Goal: Transaction & Acquisition: Purchase product/service

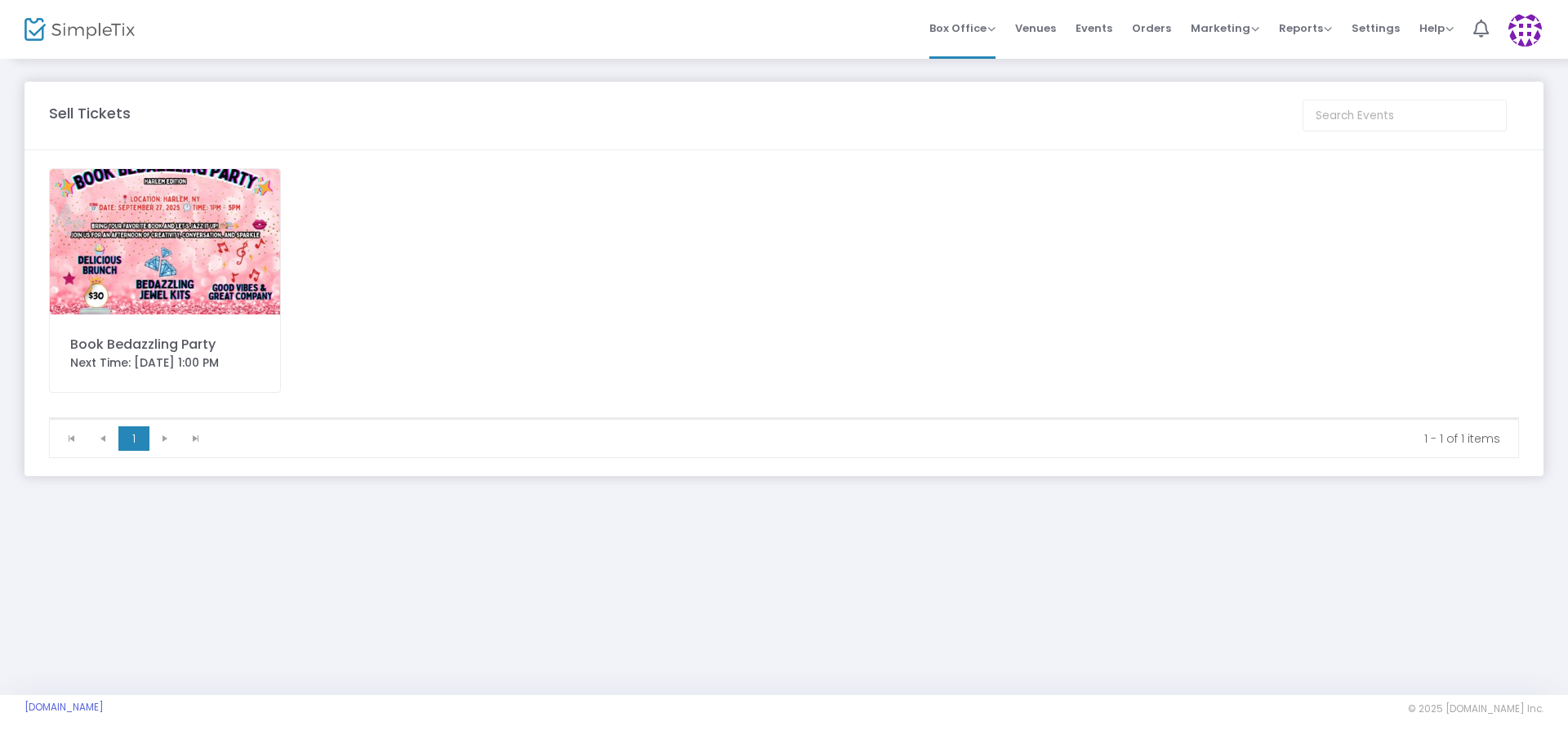
click at [219, 256] on img at bounding box center [165, 241] width 230 height 145
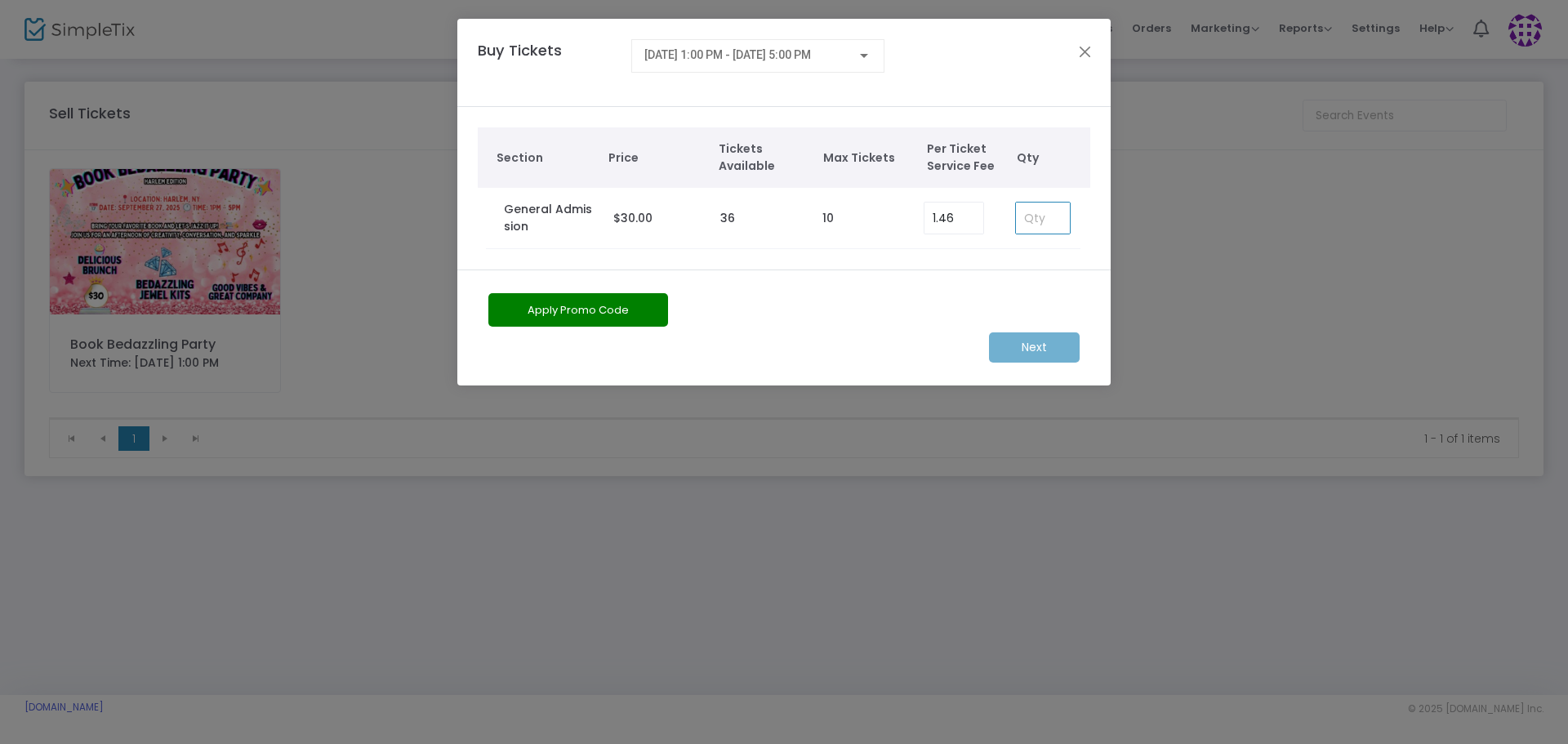
click at [1036, 218] on input at bounding box center [1043, 218] width 54 height 31
type input "3"
click at [1035, 346] on m-button "Next" at bounding box center [1034, 348] width 91 height 30
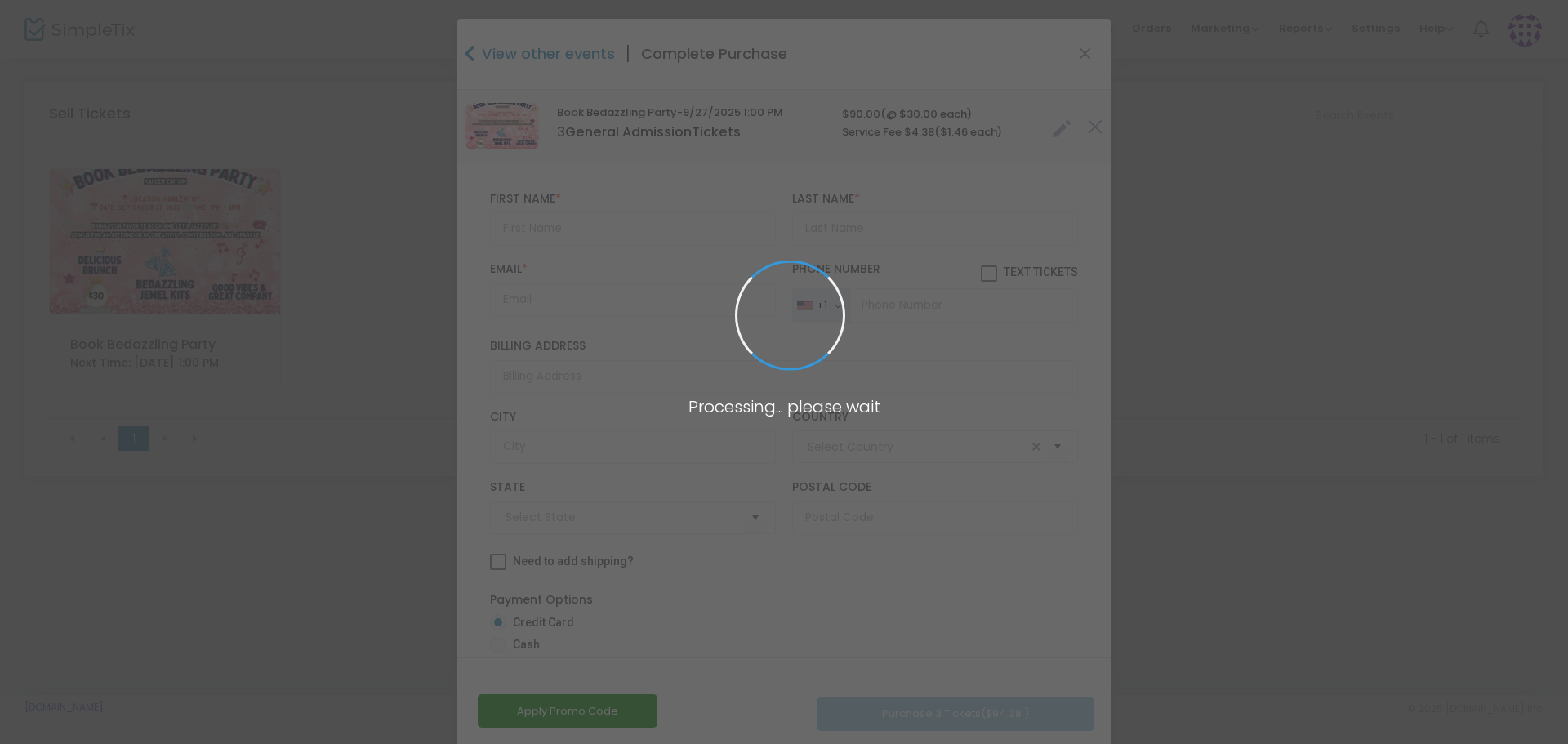
type input "United States"
type input "New York"
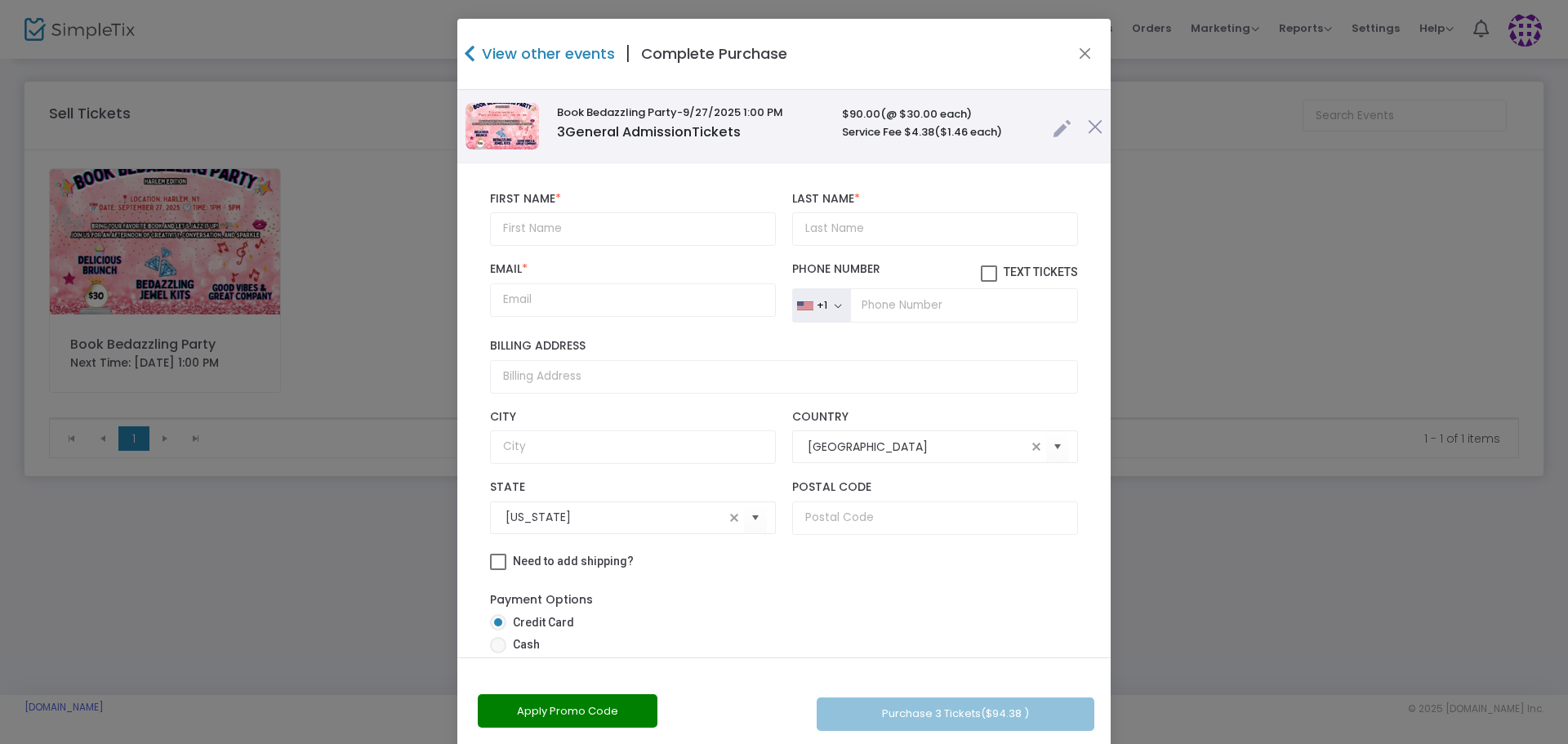
click at [492, 645] on span at bounding box center [498, 644] width 16 height 16
click at [498, 653] on input "Cash" at bounding box center [498, 653] width 1 height 1
radio input "true"
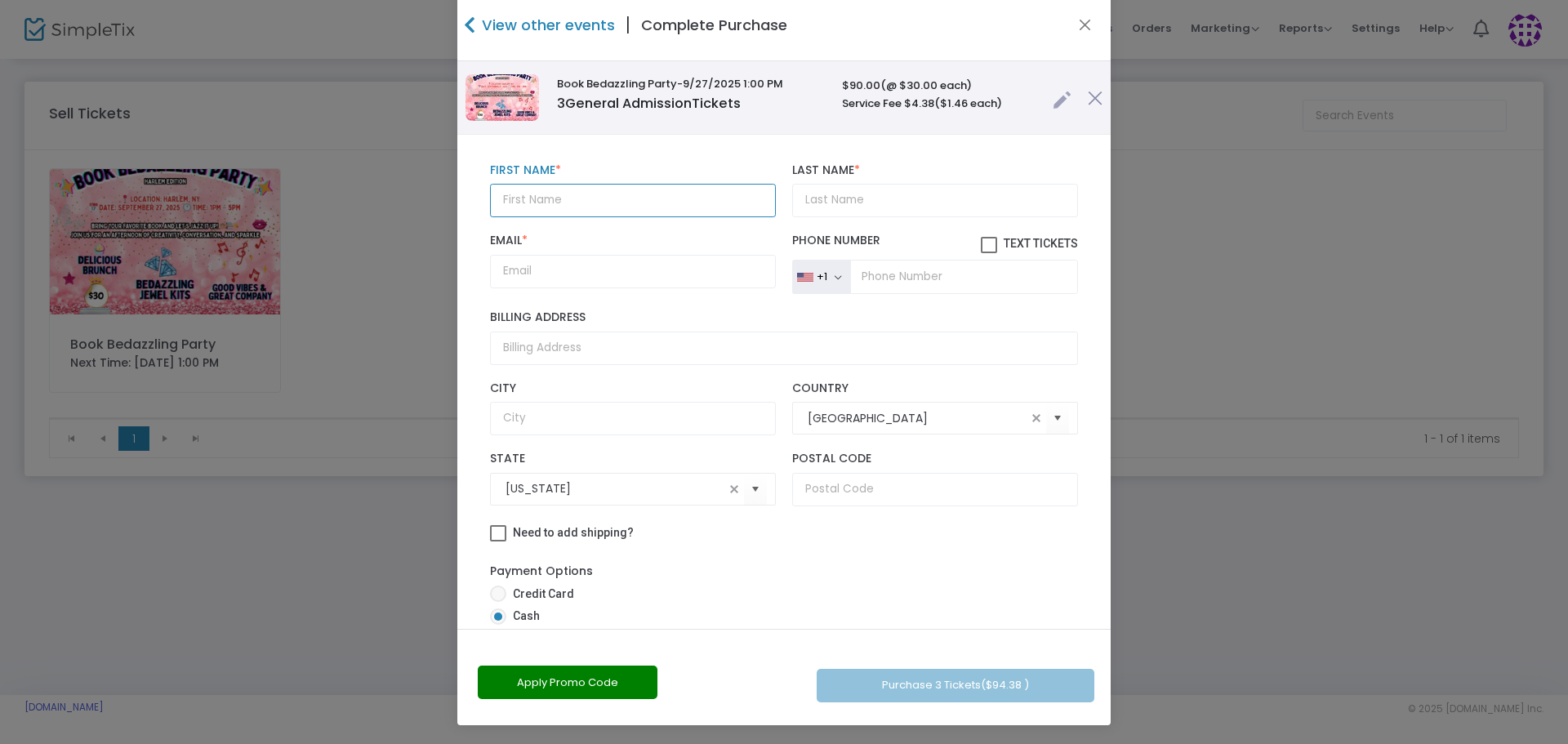
click at [578, 209] on input "text" at bounding box center [633, 200] width 286 height 33
type input "Kandese"
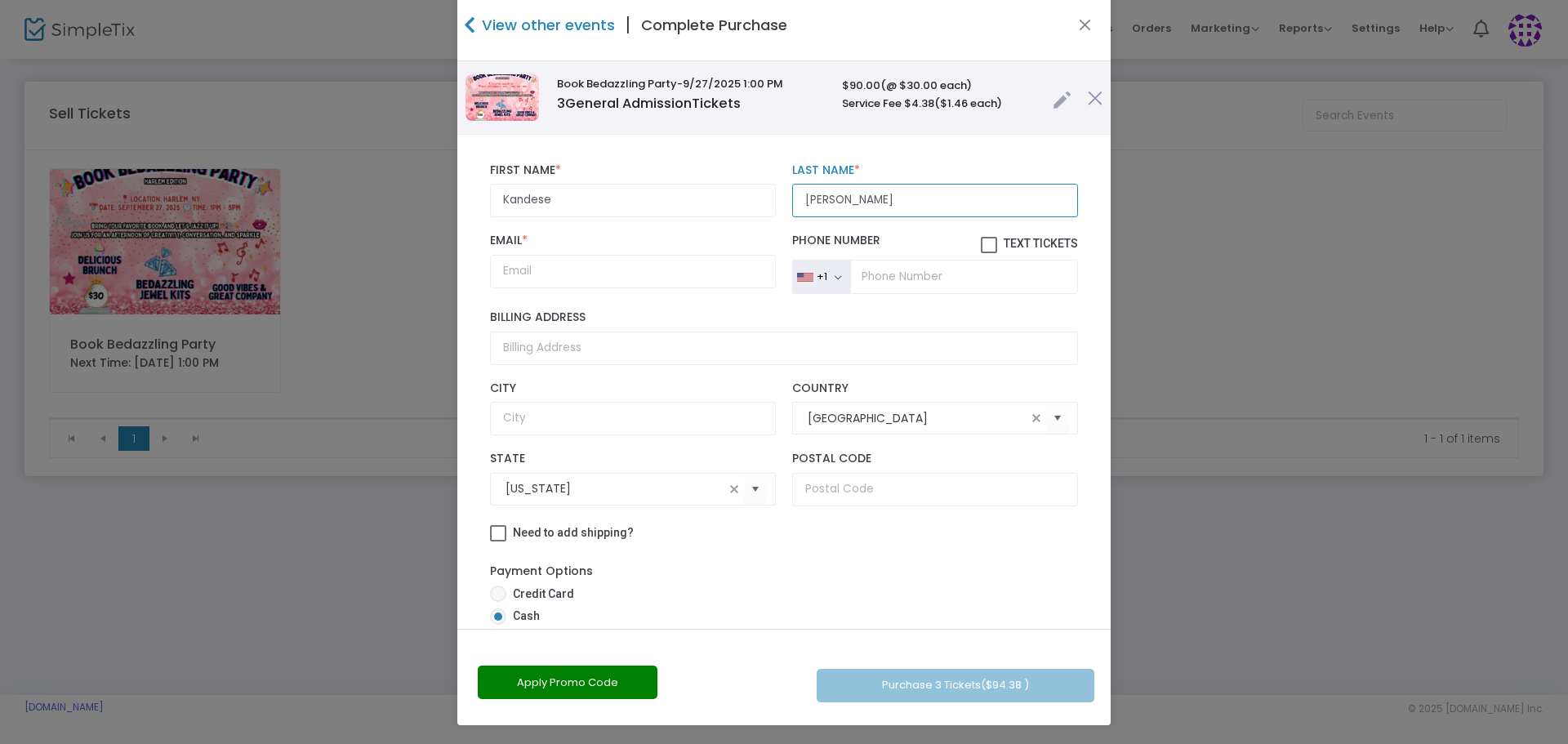
type input "Kinsey"
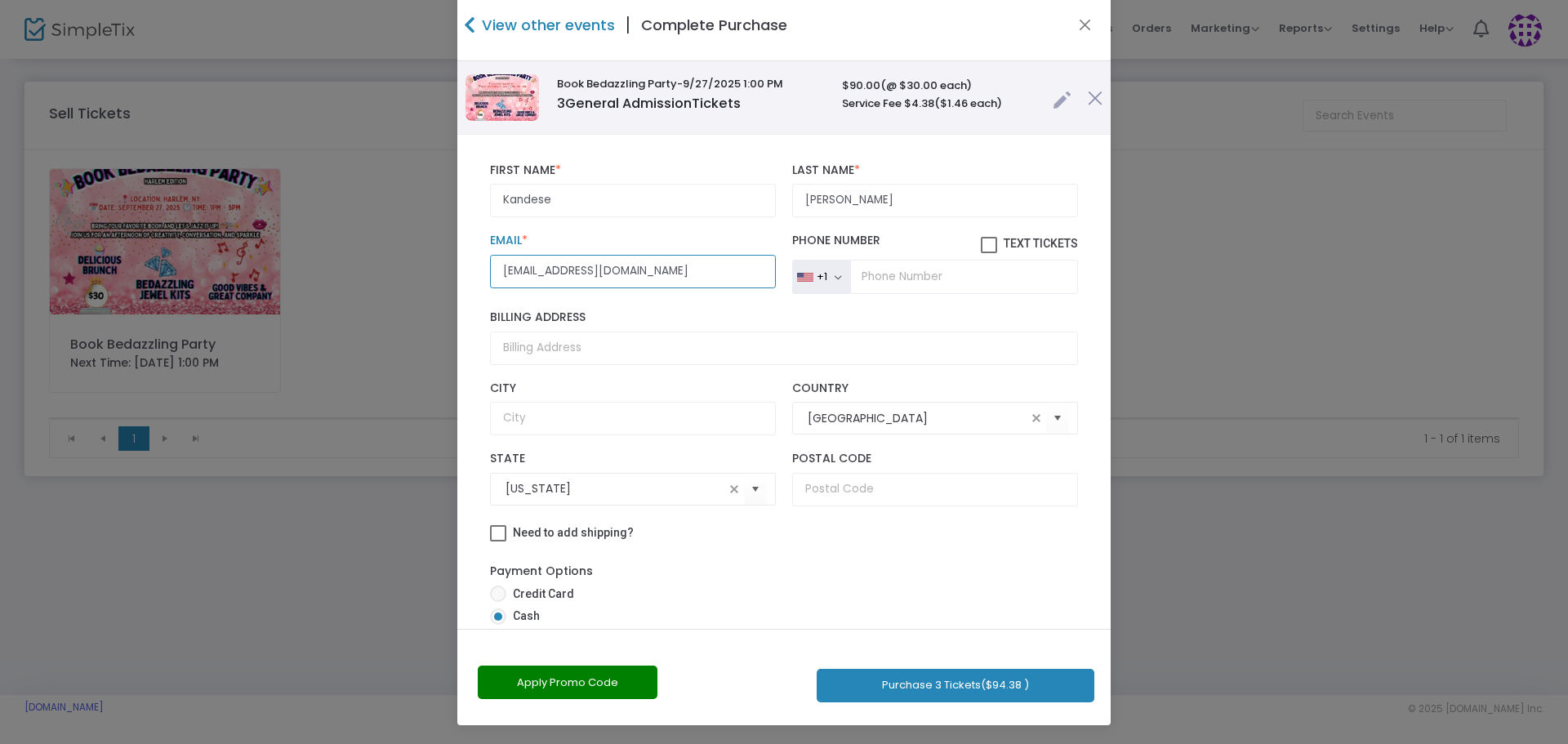
type input "considerthewild@icloud.com"
type input "(973) 336-8586"
click at [571, 351] on input "Billing Address" at bounding box center [784, 348] width 588 height 33
type input "387 George Street"
type input "New Brunswick"
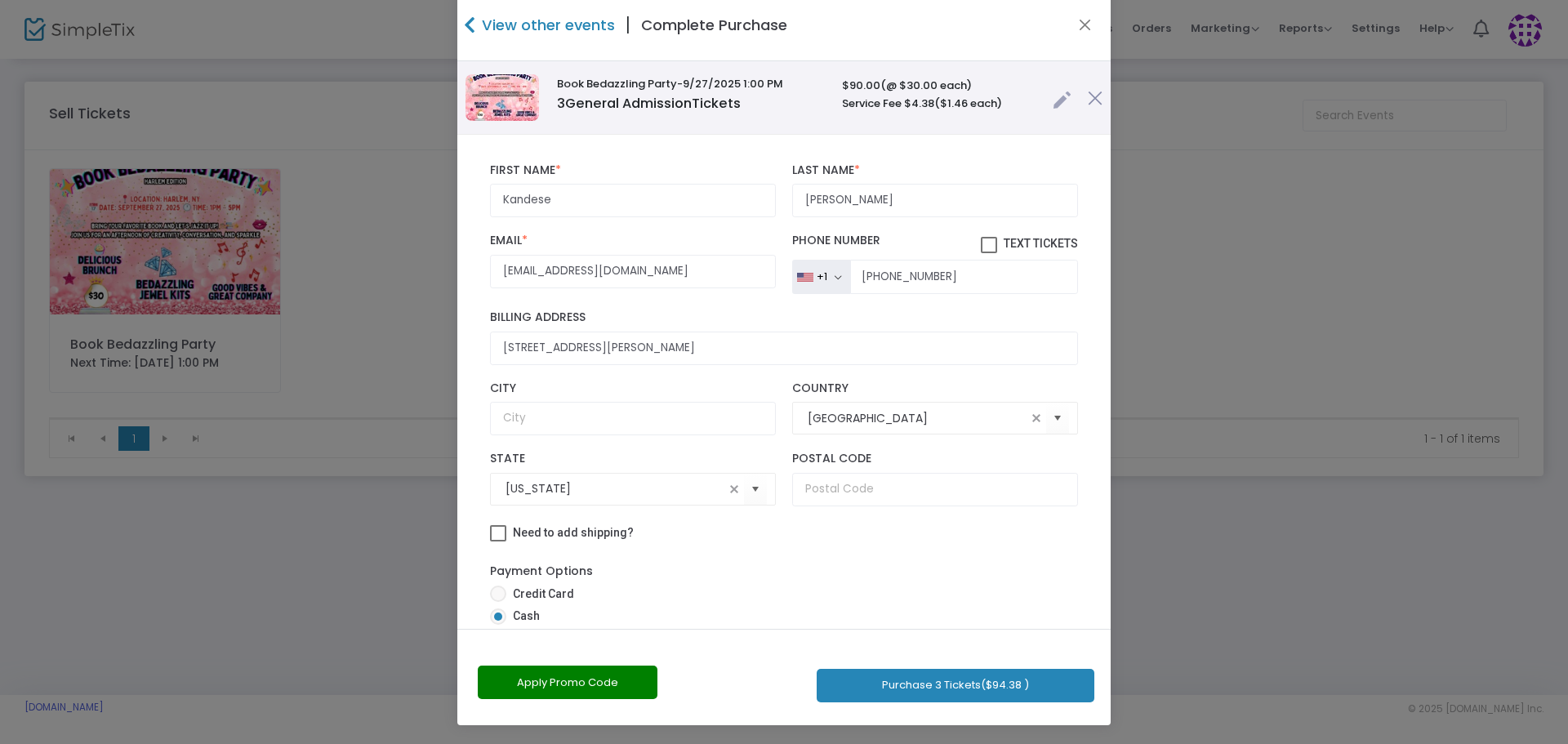
type input "08901"
type input "New Jersey"
click at [761, 340] on input "387 George Street" at bounding box center [784, 348] width 588 height 33
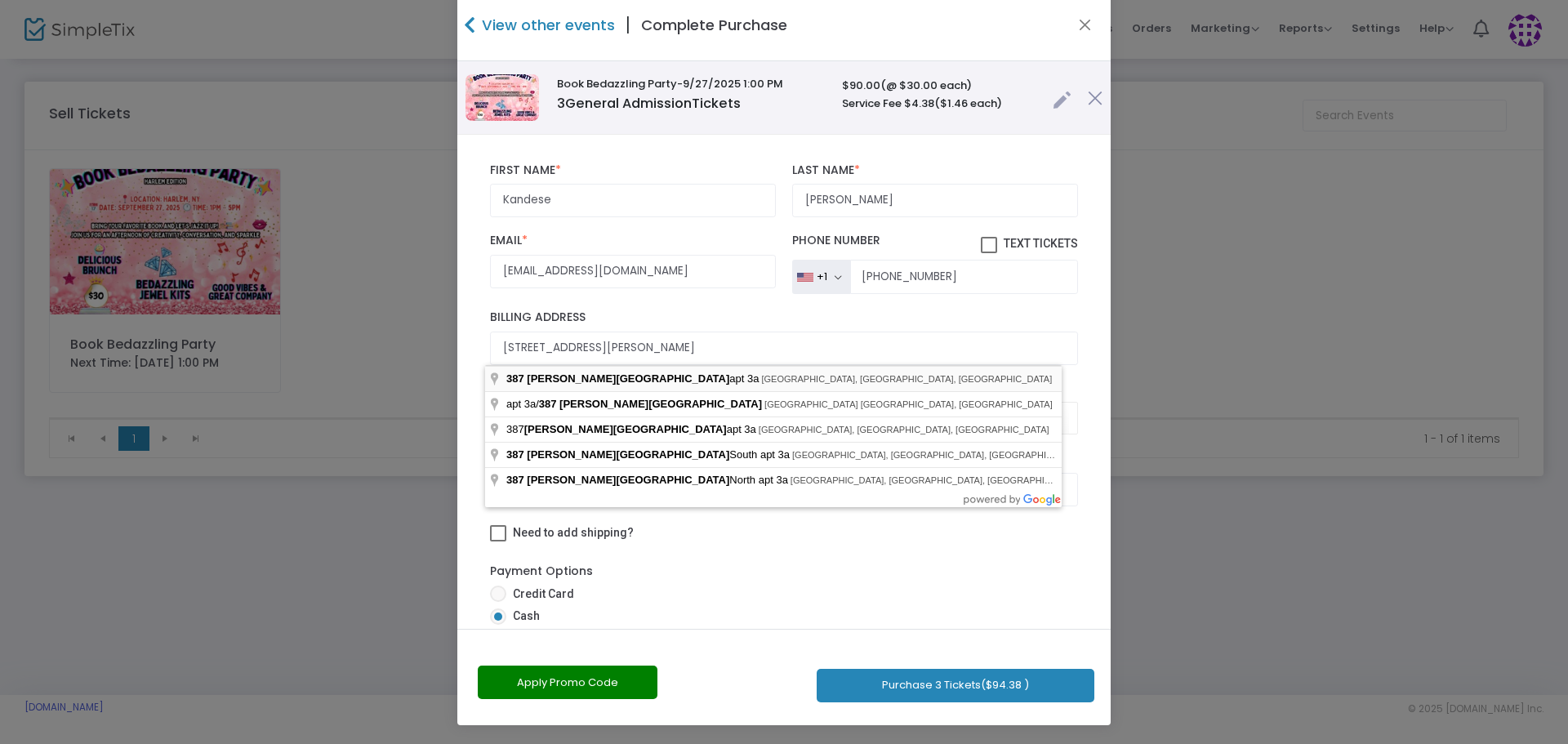
type input "387 George Street"
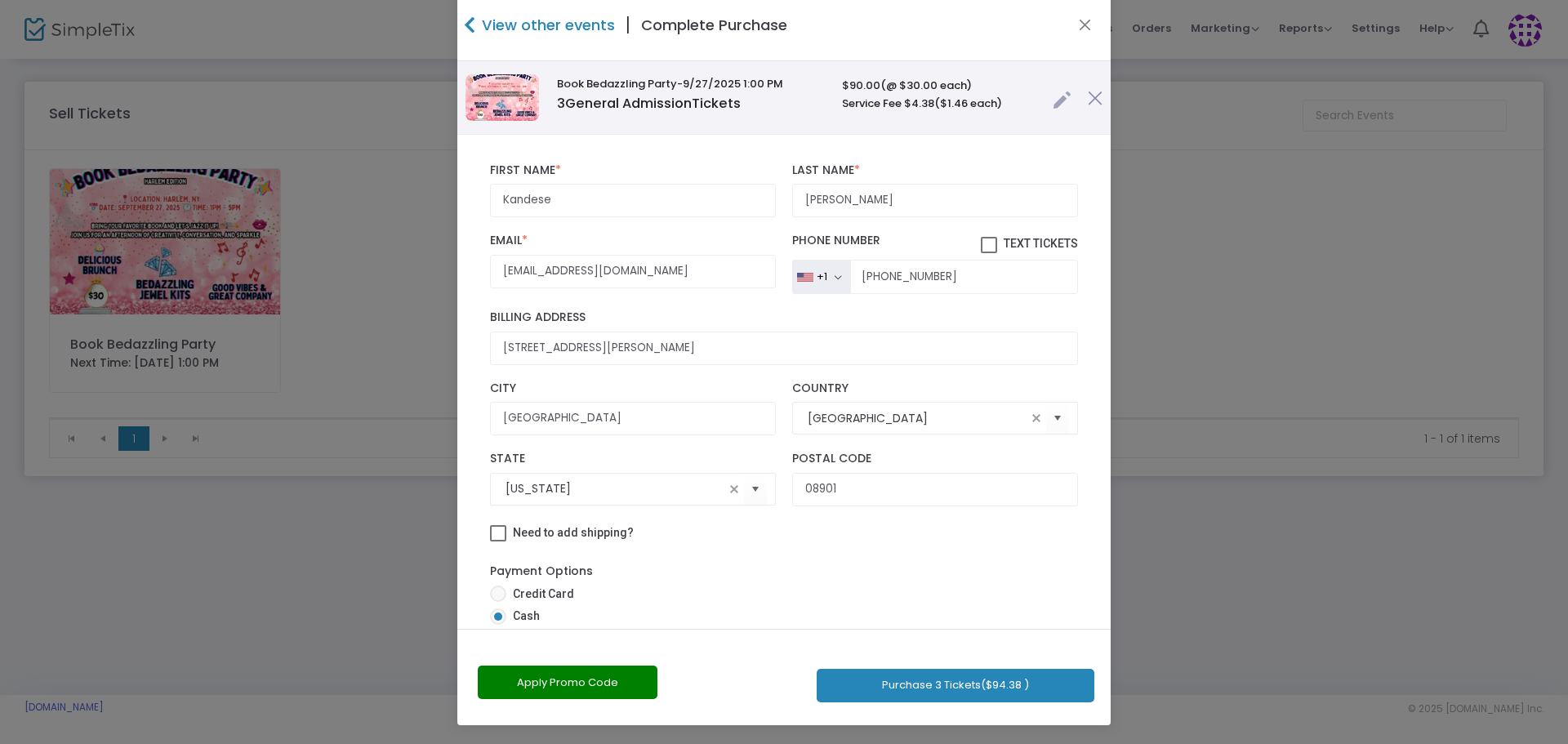
scroll to position [52, 0]
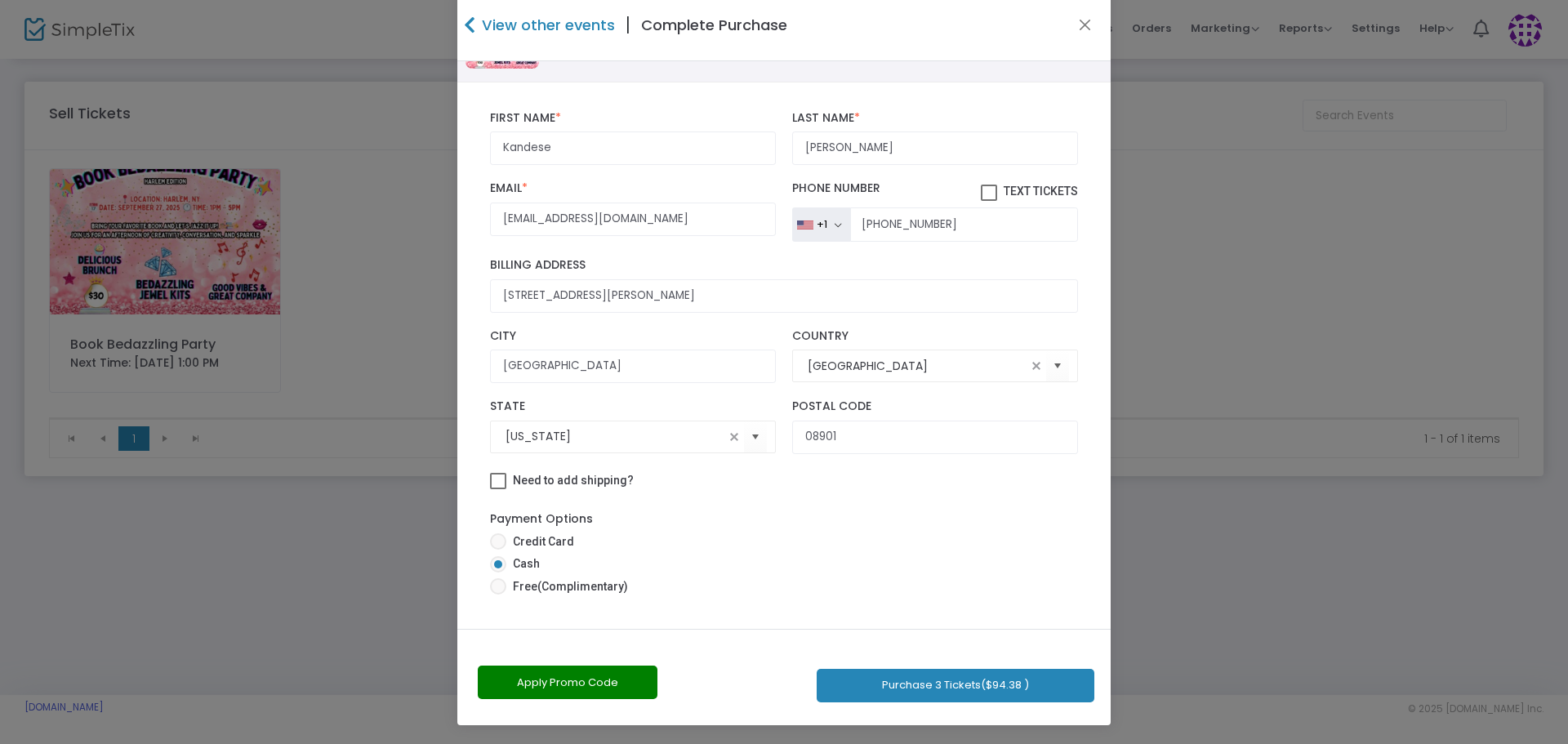
click at [970, 686] on button "Purchase 3 Tickets ($94.38 )" at bounding box center [956, 685] width 278 height 33
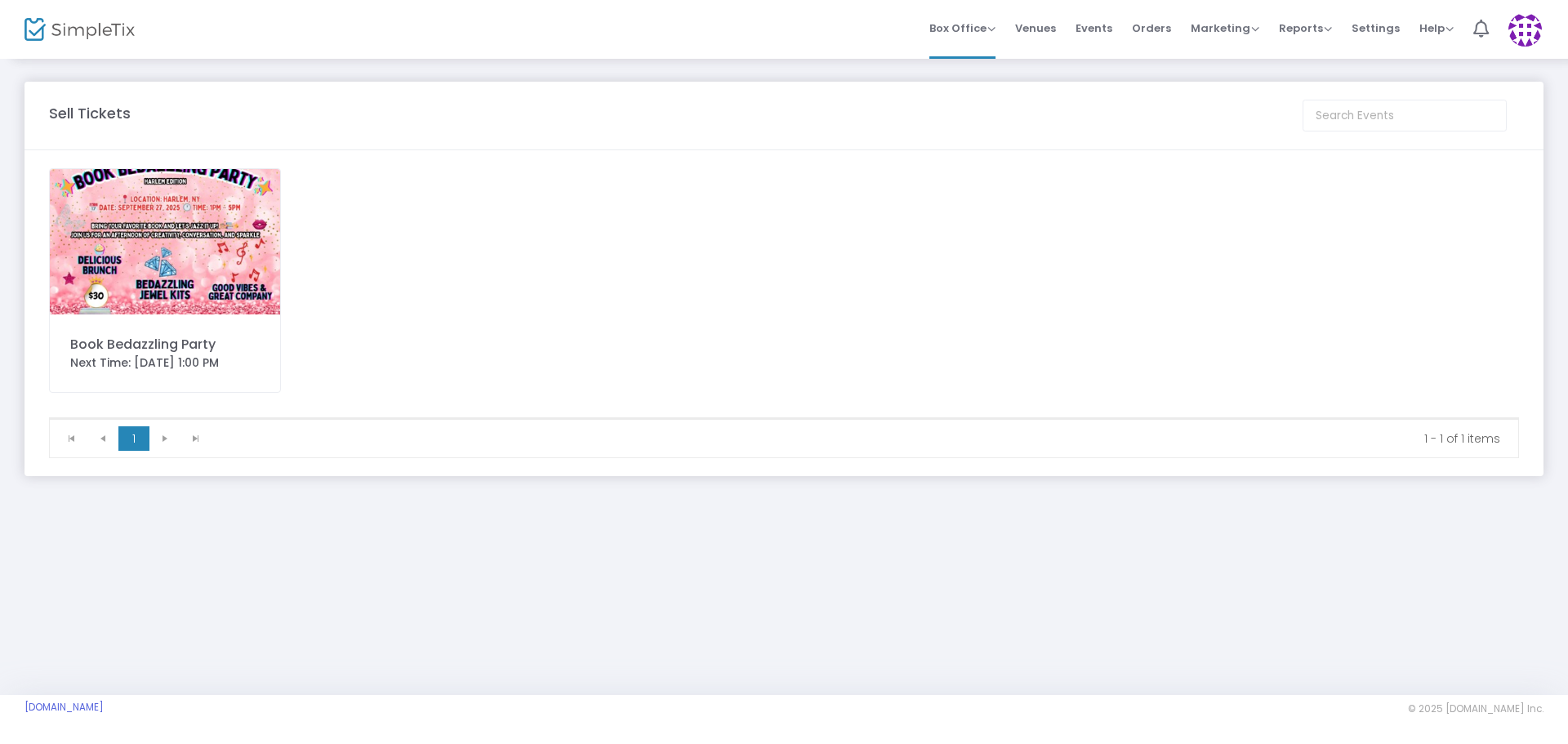
click at [230, 229] on img at bounding box center [165, 241] width 230 height 145
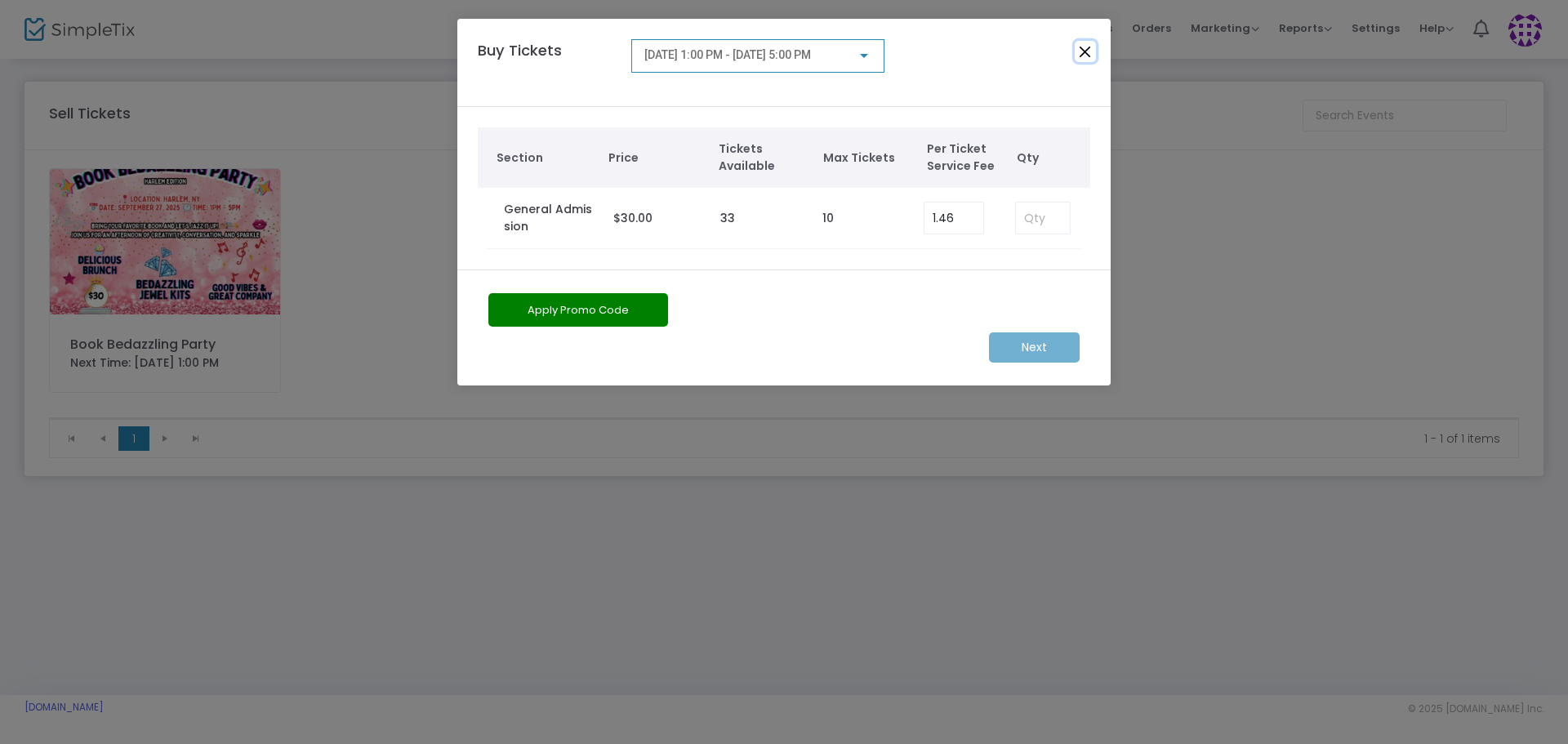
click at [1092, 53] on button "Close" at bounding box center [1085, 51] width 21 height 21
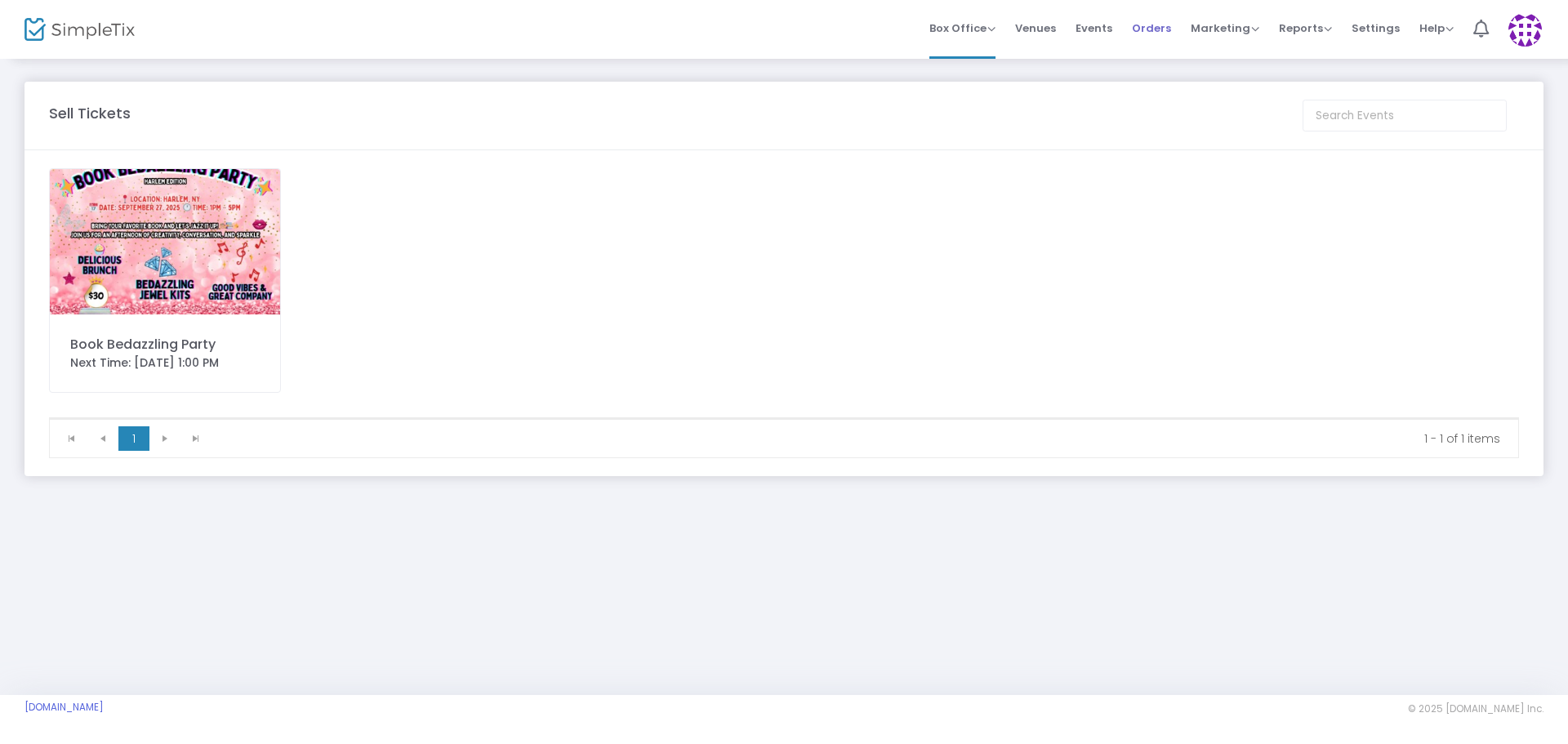
click at [1159, 28] on span "Orders" at bounding box center [1151, 28] width 39 height 42
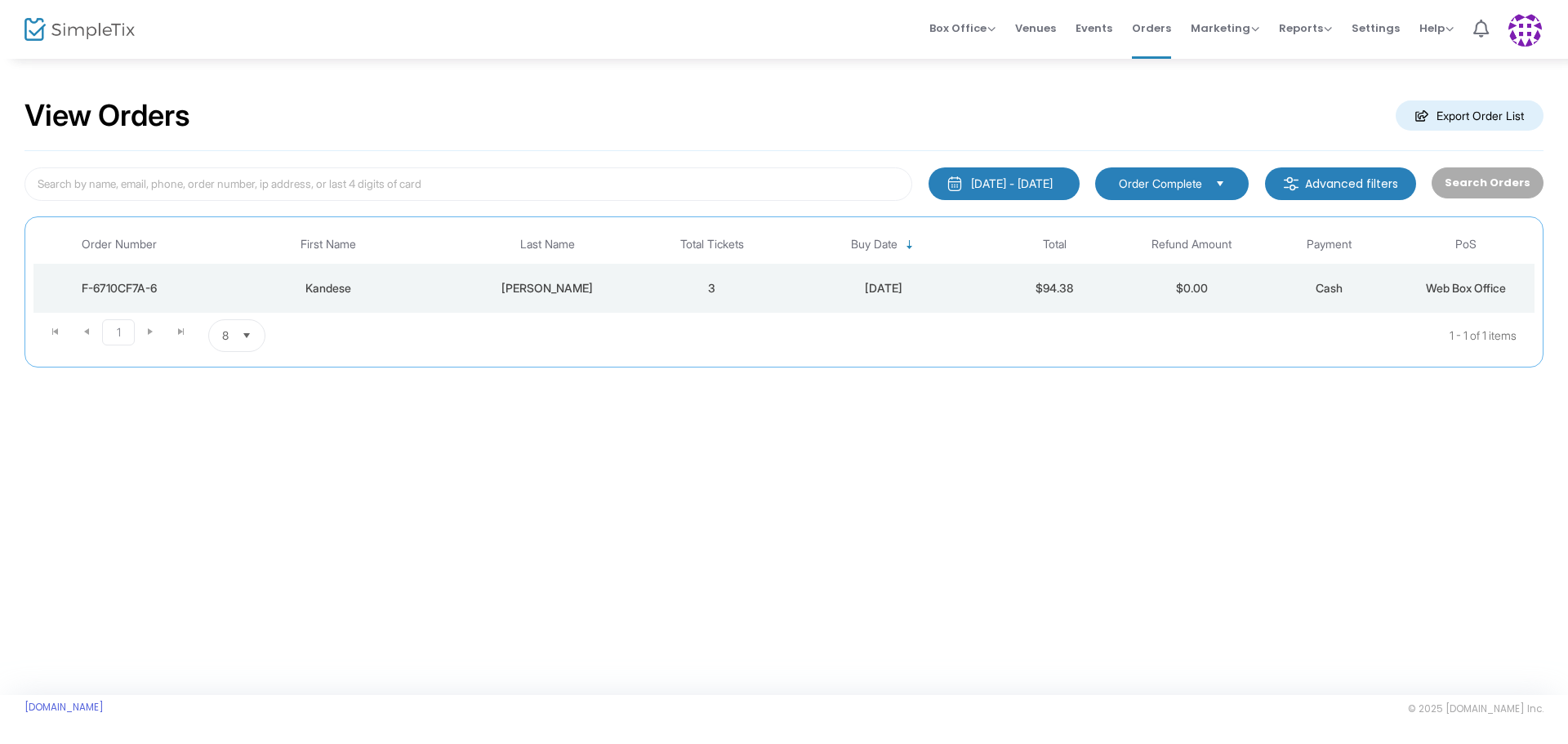
click at [323, 286] on div "Kandese" at bounding box center [329, 288] width 239 height 16
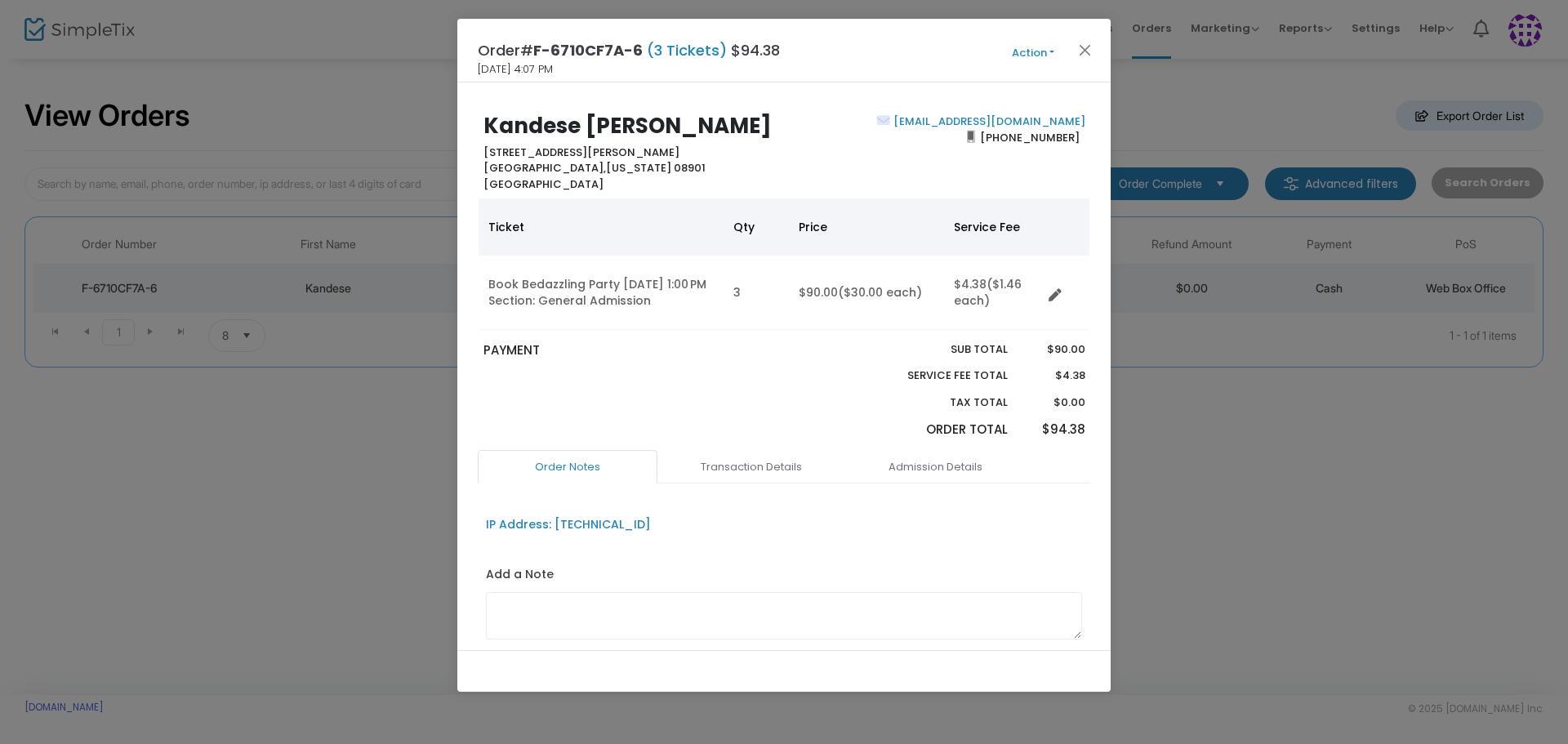
click at [1031, 51] on button "Action" at bounding box center [1032, 53] width 98 height 18
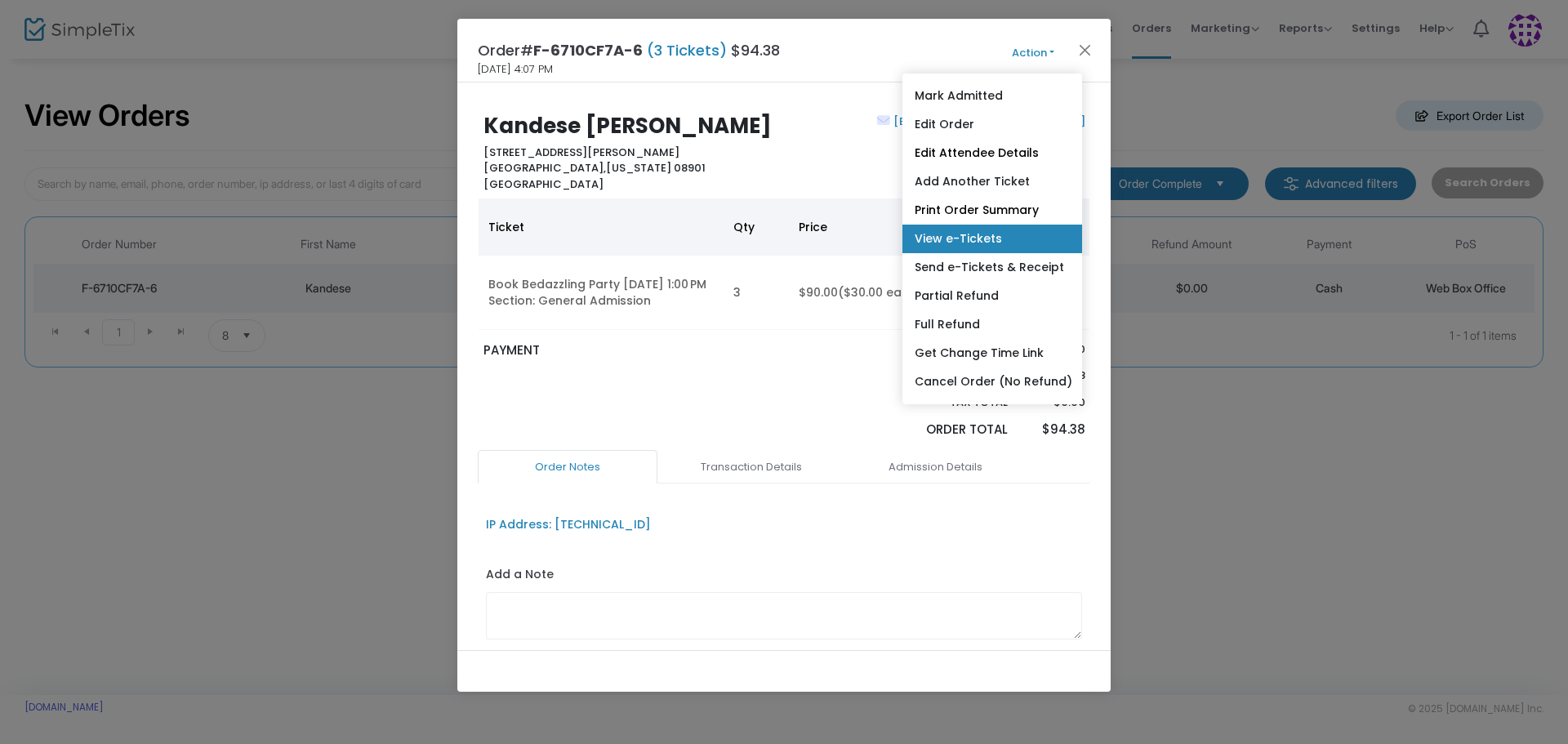
click at [975, 239] on link "View e-Tickets" at bounding box center [993, 239] width 180 height 28
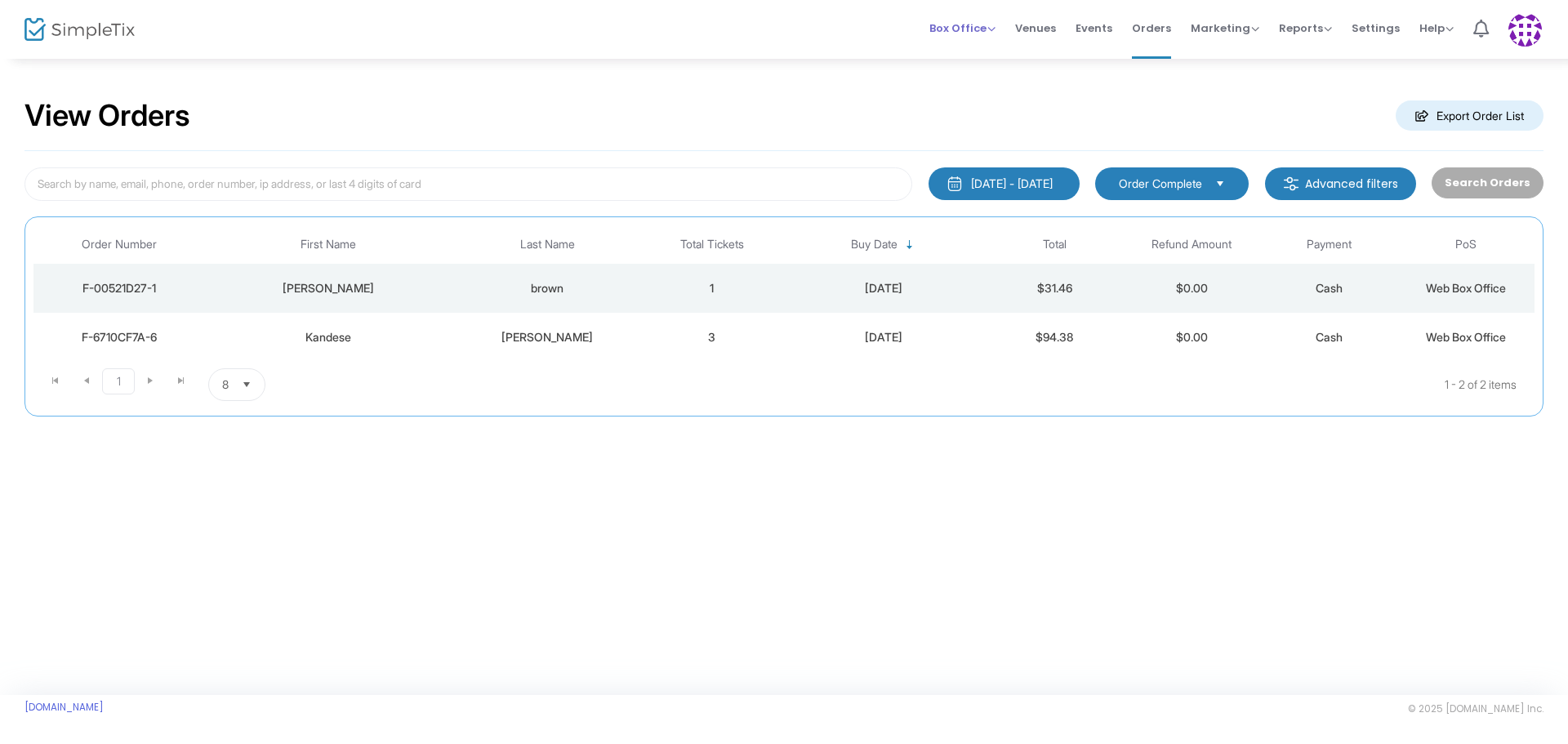
click at [977, 31] on span "Box Office" at bounding box center [962, 28] width 66 height 15
click at [971, 63] on li "Sell Tickets" at bounding box center [987, 55] width 117 height 32
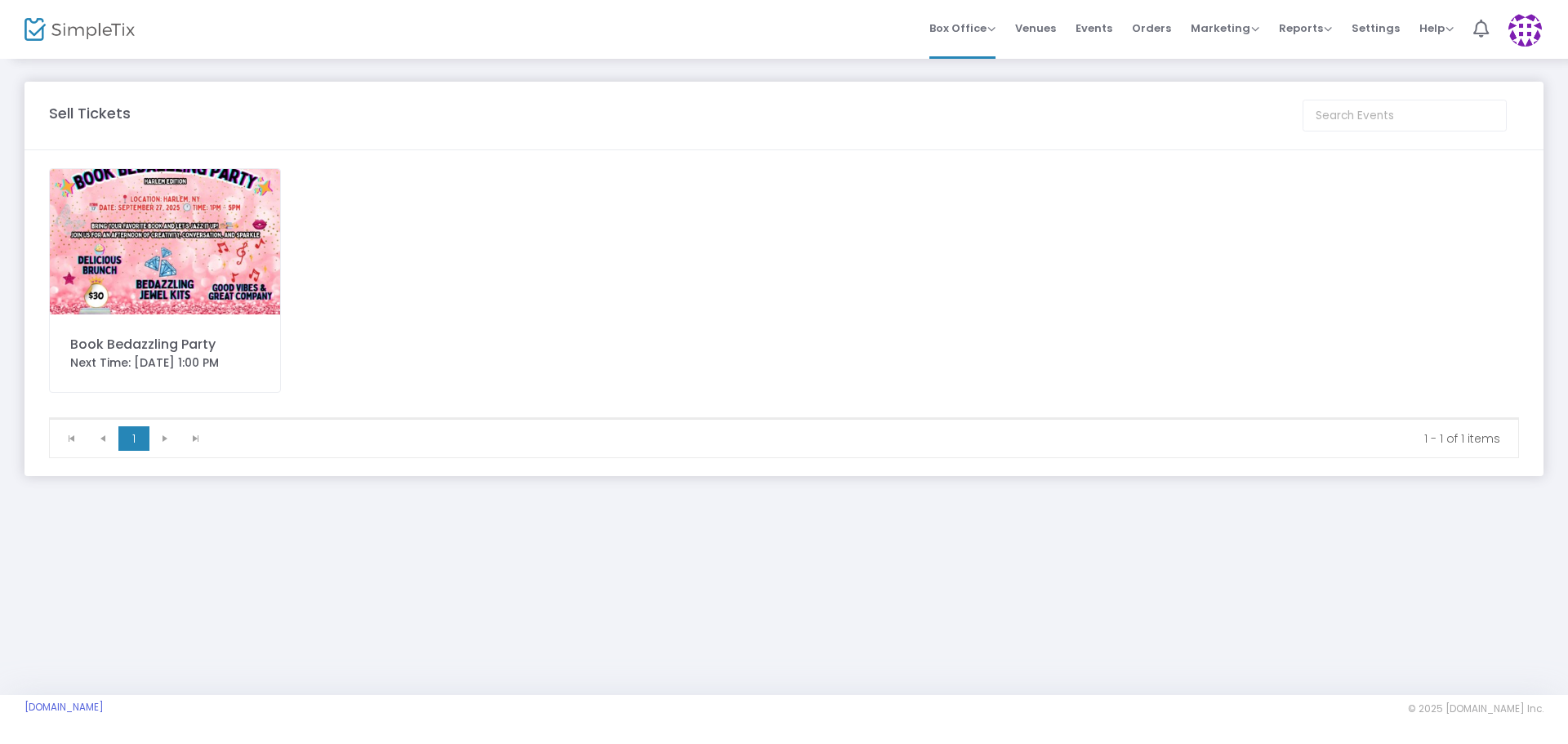
click at [193, 238] on img at bounding box center [165, 241] width 230 height 145
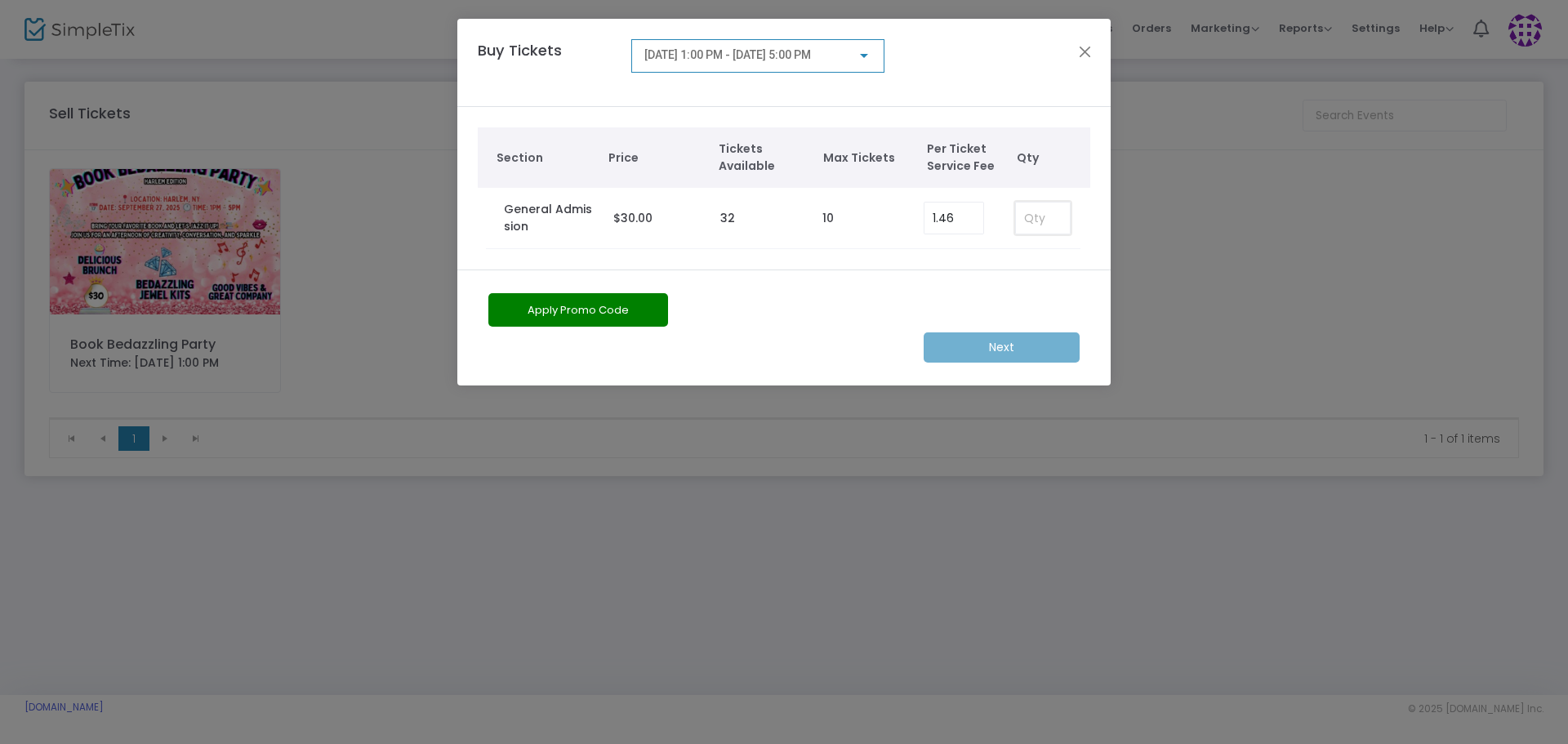
click at [1037, 214] on input at bounding box center [1043, 218] width 54 height 31
type input "1"
click at [1002, 348] on m-button "Next" at bounding box center [1001, 348] width 156 height 30
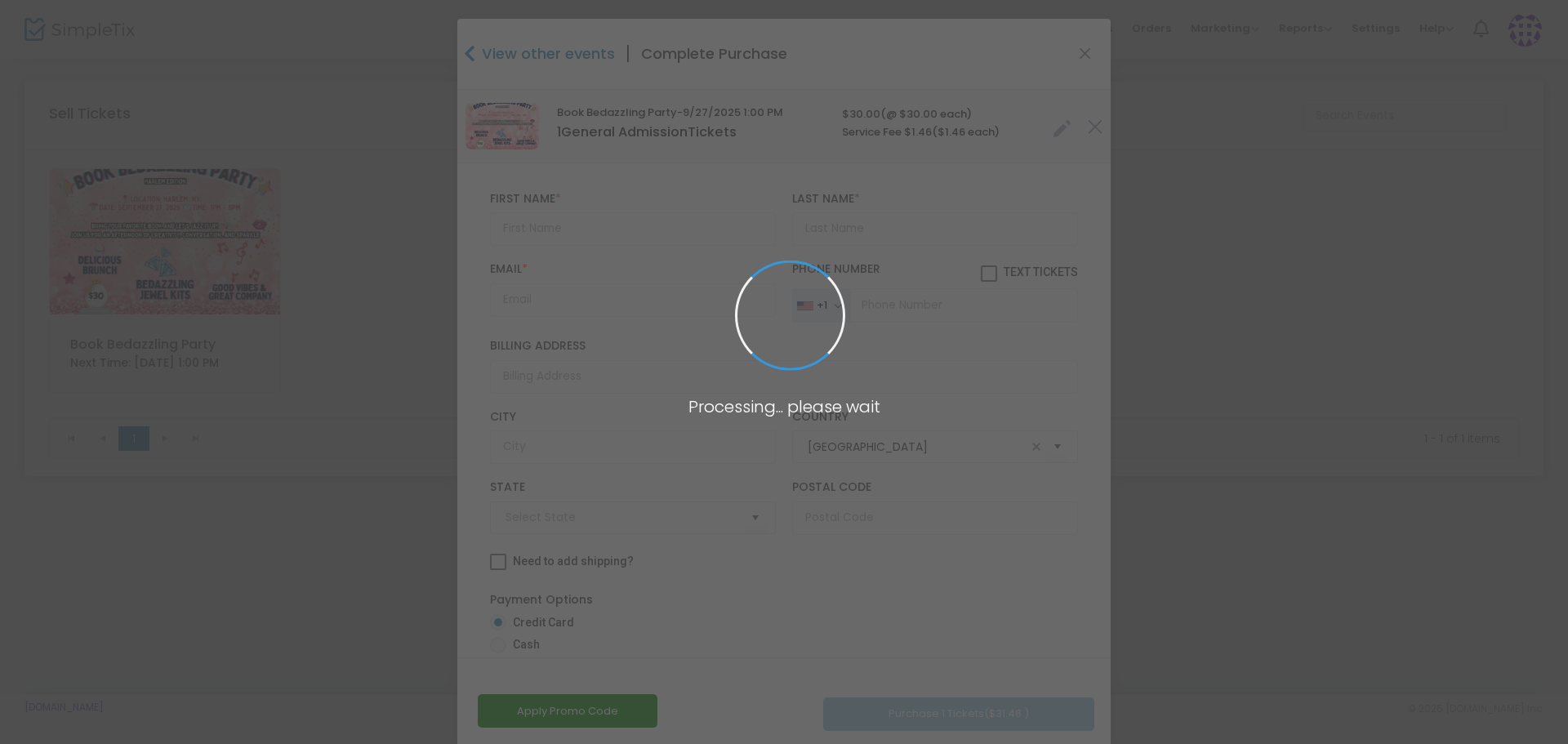
type input "New York"
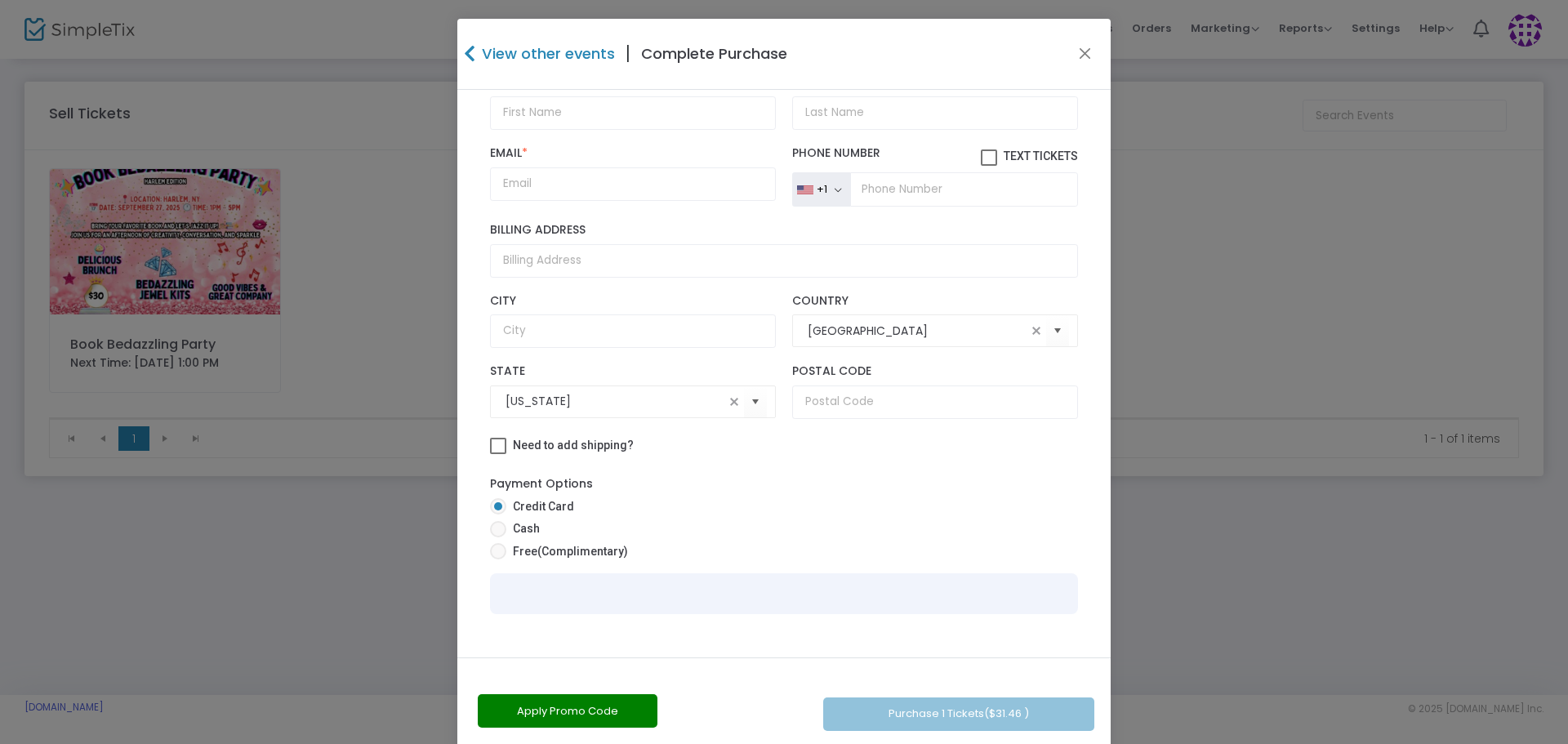
scroll to position [127, 0]
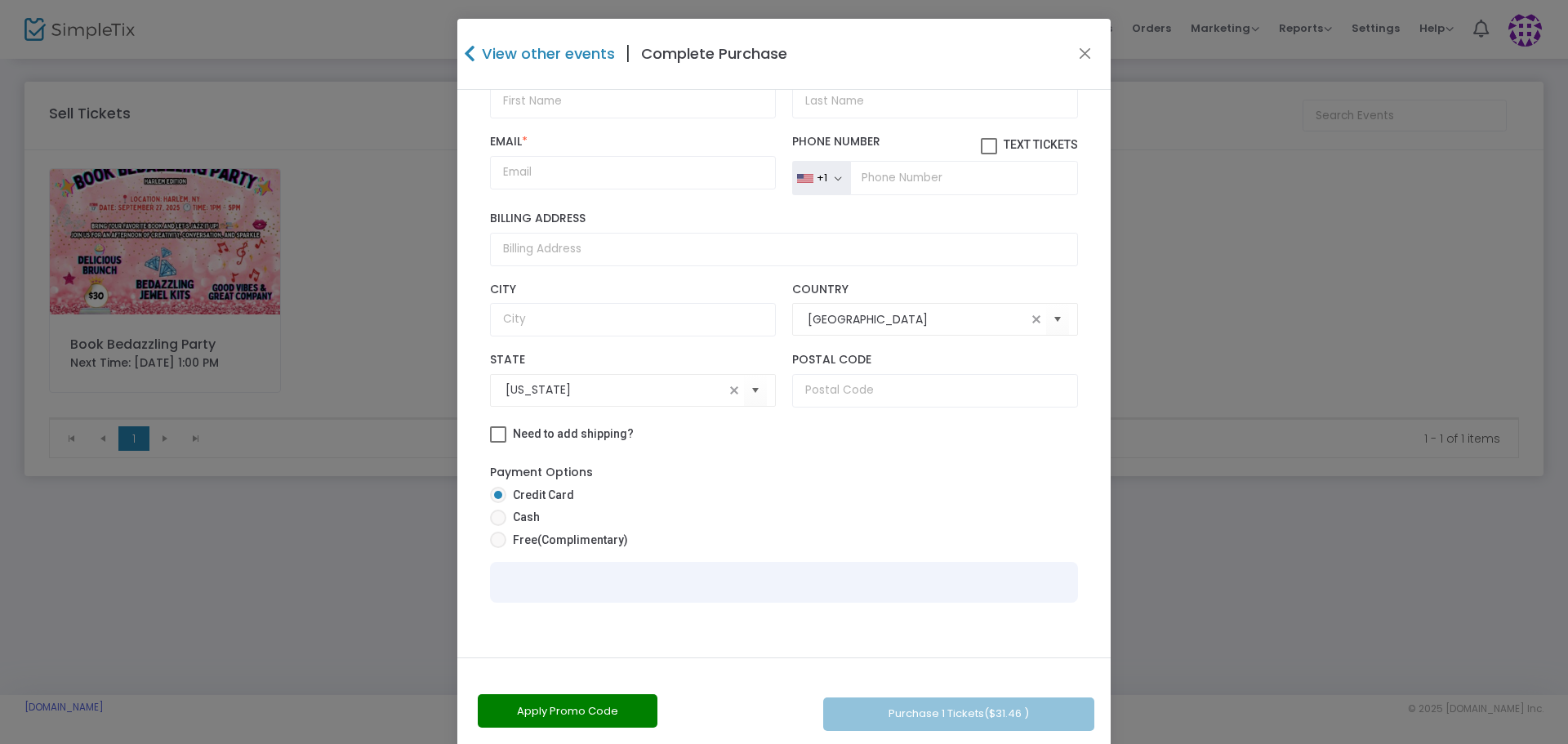
click at [497, 539] on span at bounding box center [498, 539] width 16 height 16
click at [498, 548] on input "Free (Complimentary)" at bounding box center [498, 548] width 1 height 1
radio input "true"
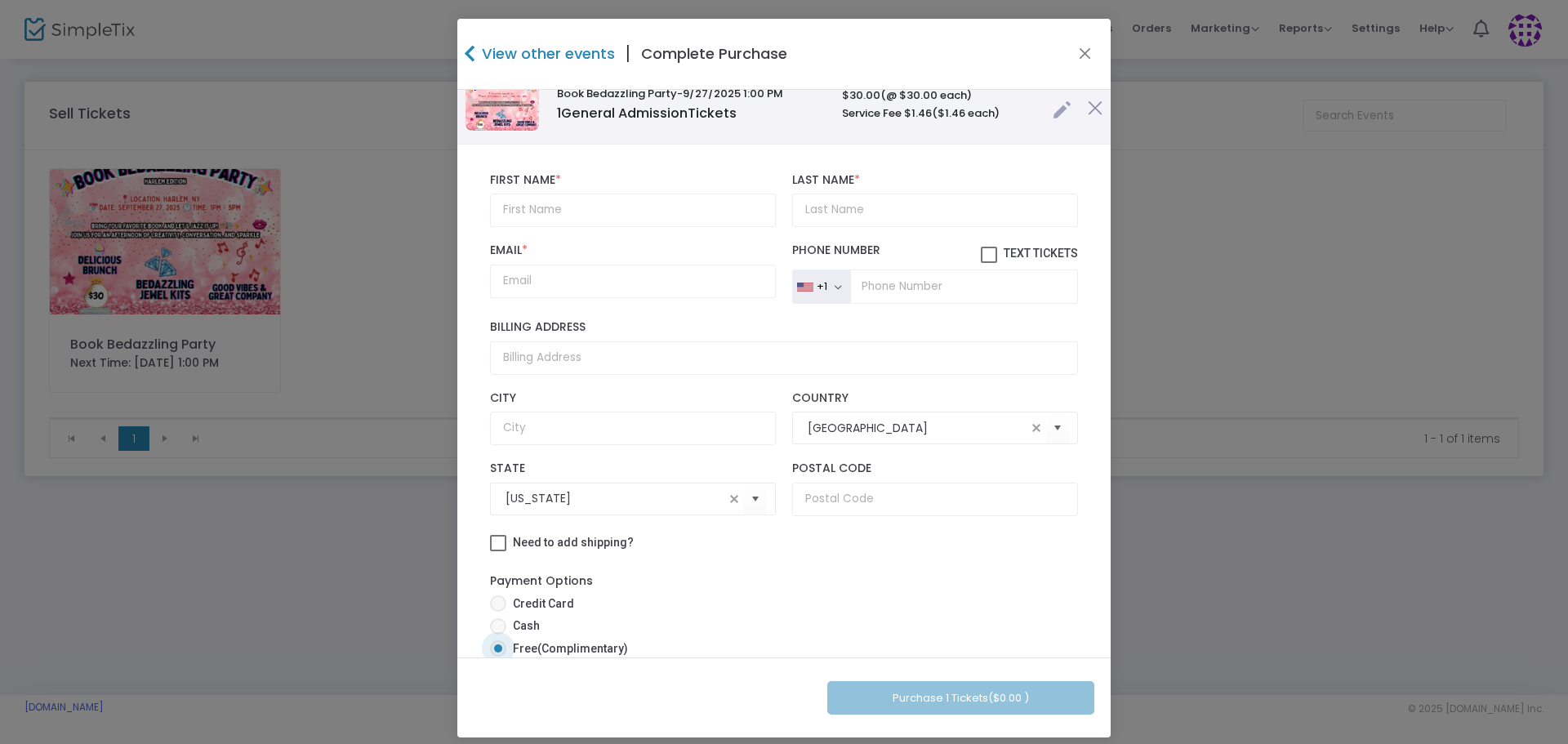
scroll to position [0, 0]
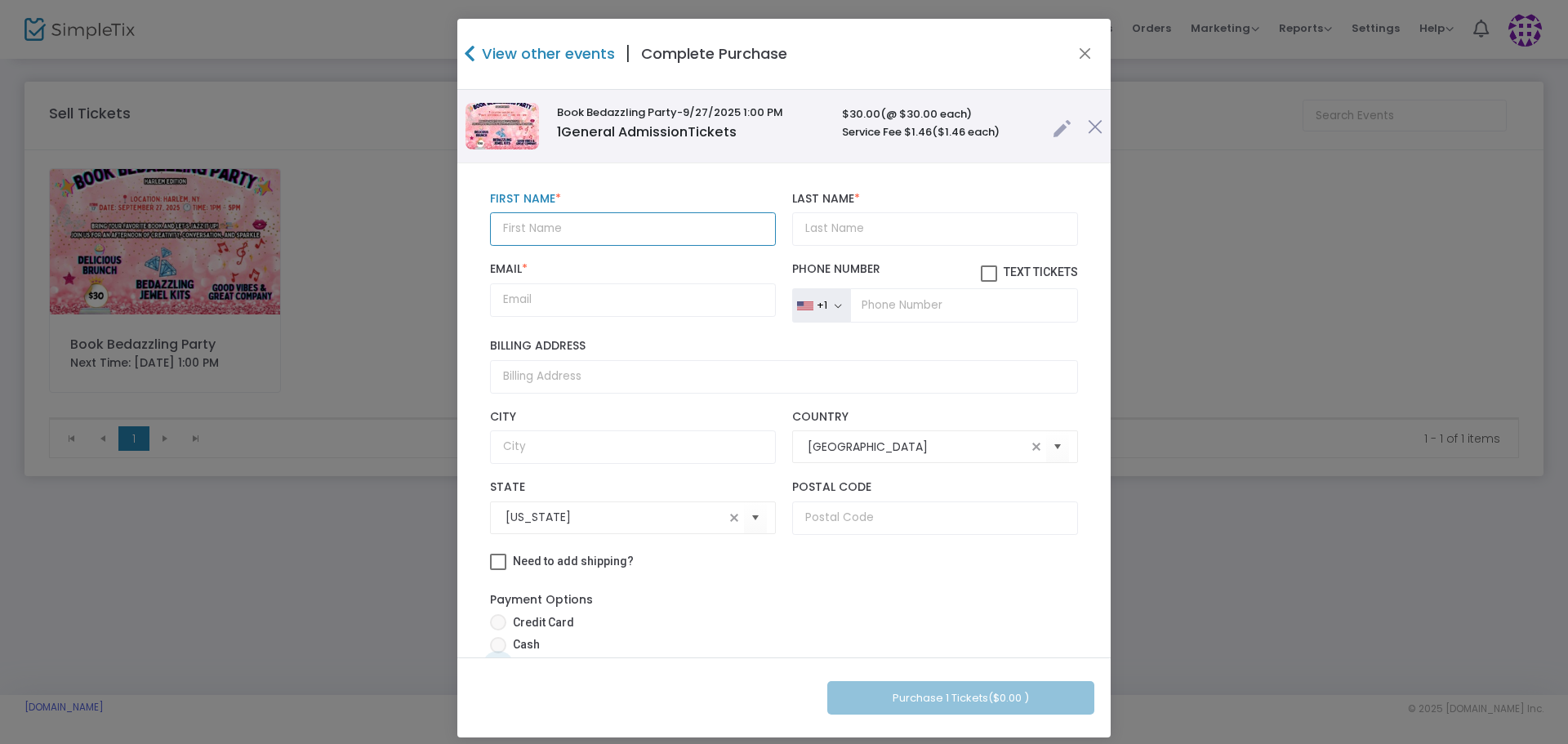
click at [581, 225] on input "text" at bounding box center [633, 228] width 286 height 33
type input "Thelma"
click at [832, 227] on input "Last Name *" at bounding box center [936, 228] width 286 height 33
type input "Brown"
type input "Thelmab860624@aol.com"
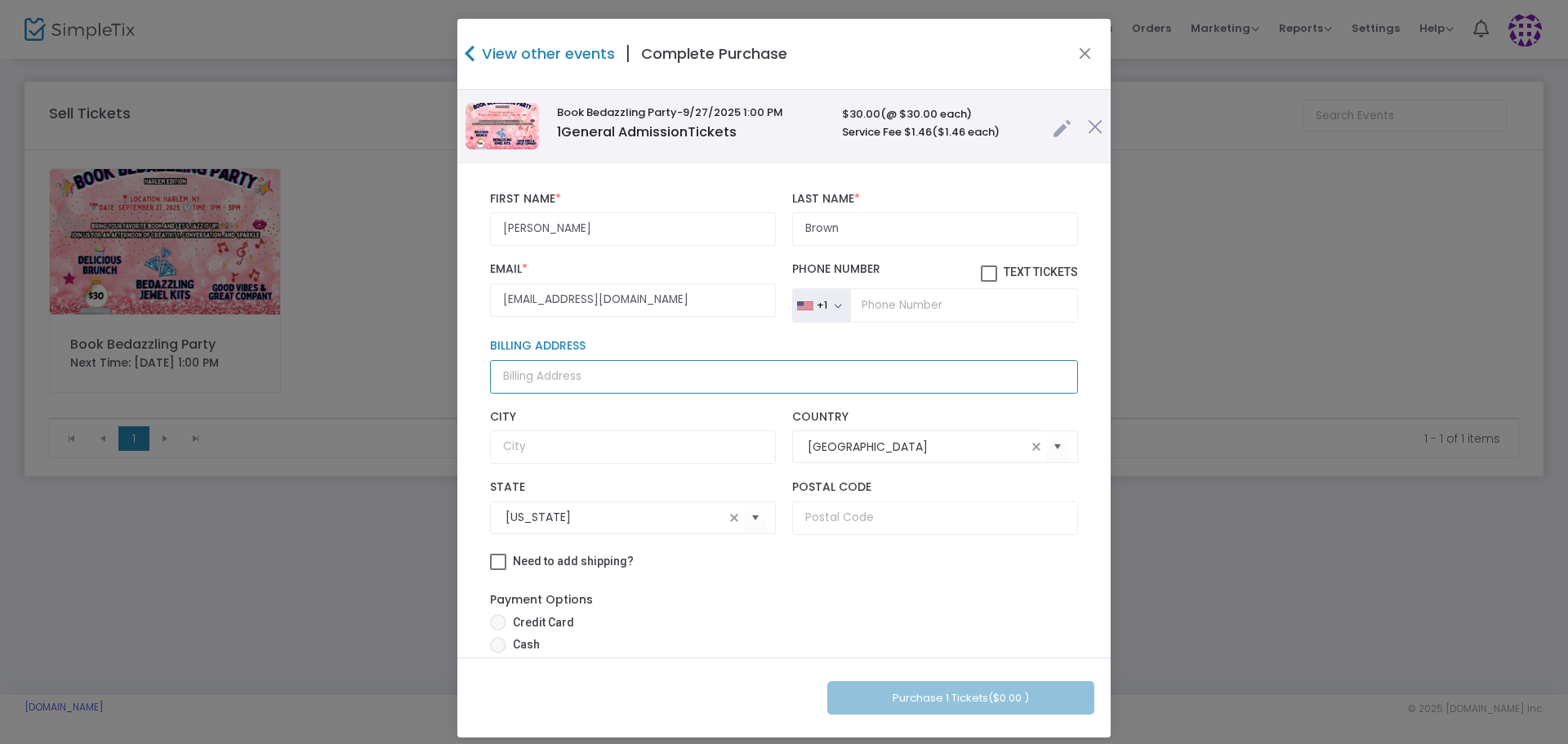
type input "60 BEAVER DAM RD"
type input "BELLPORT"
type input "NY"
type input "11713"
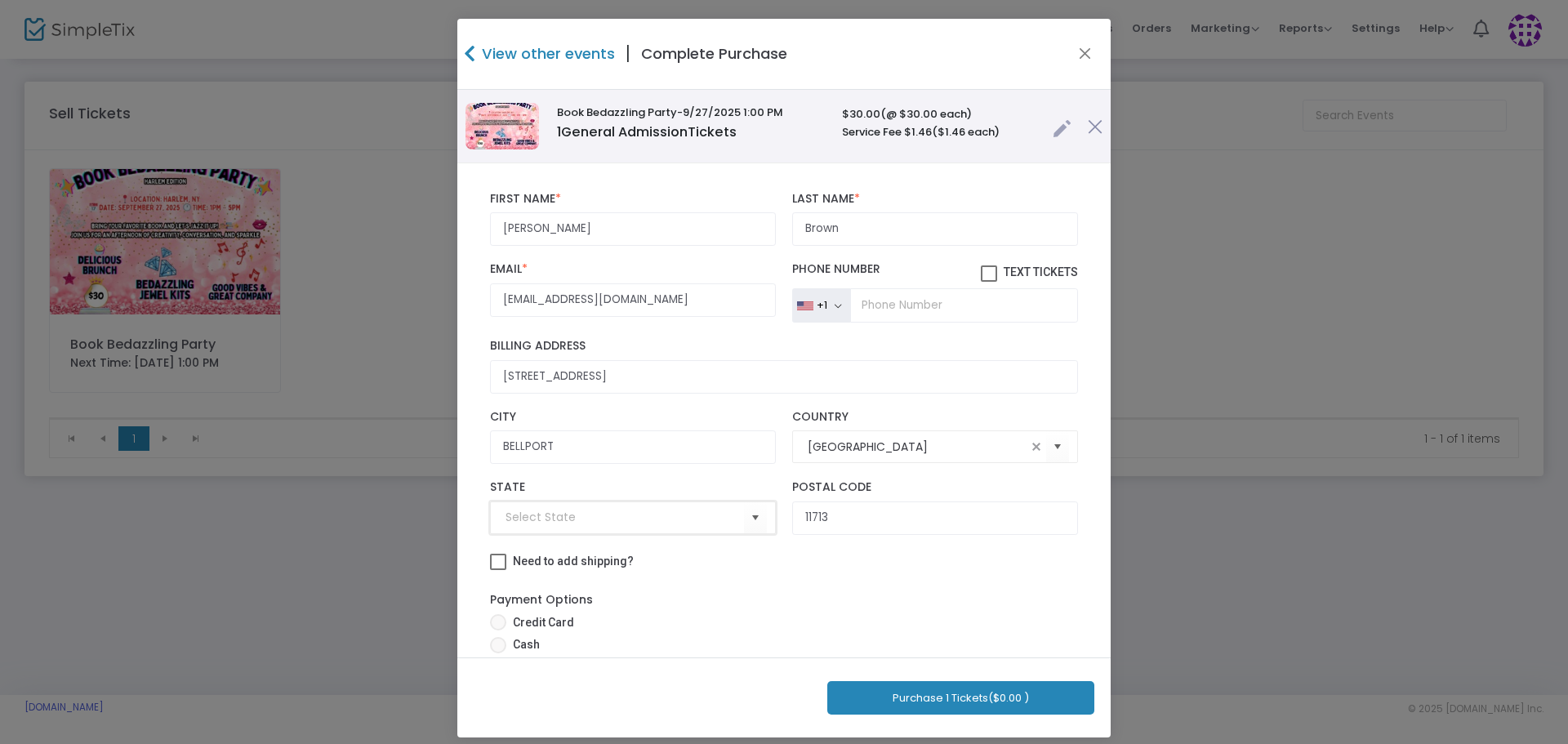
type input "NY"
click at [981, 273] on span at bounding box center [989, 273] width 16 height 16
click at [988, 281] on input "Text Tickets" at bounding box center [988, 281] width 1 height 1
checkbox input "true"
click at [929, 306] on input "tel" at bounding box center [964, 305] width 228 height 34
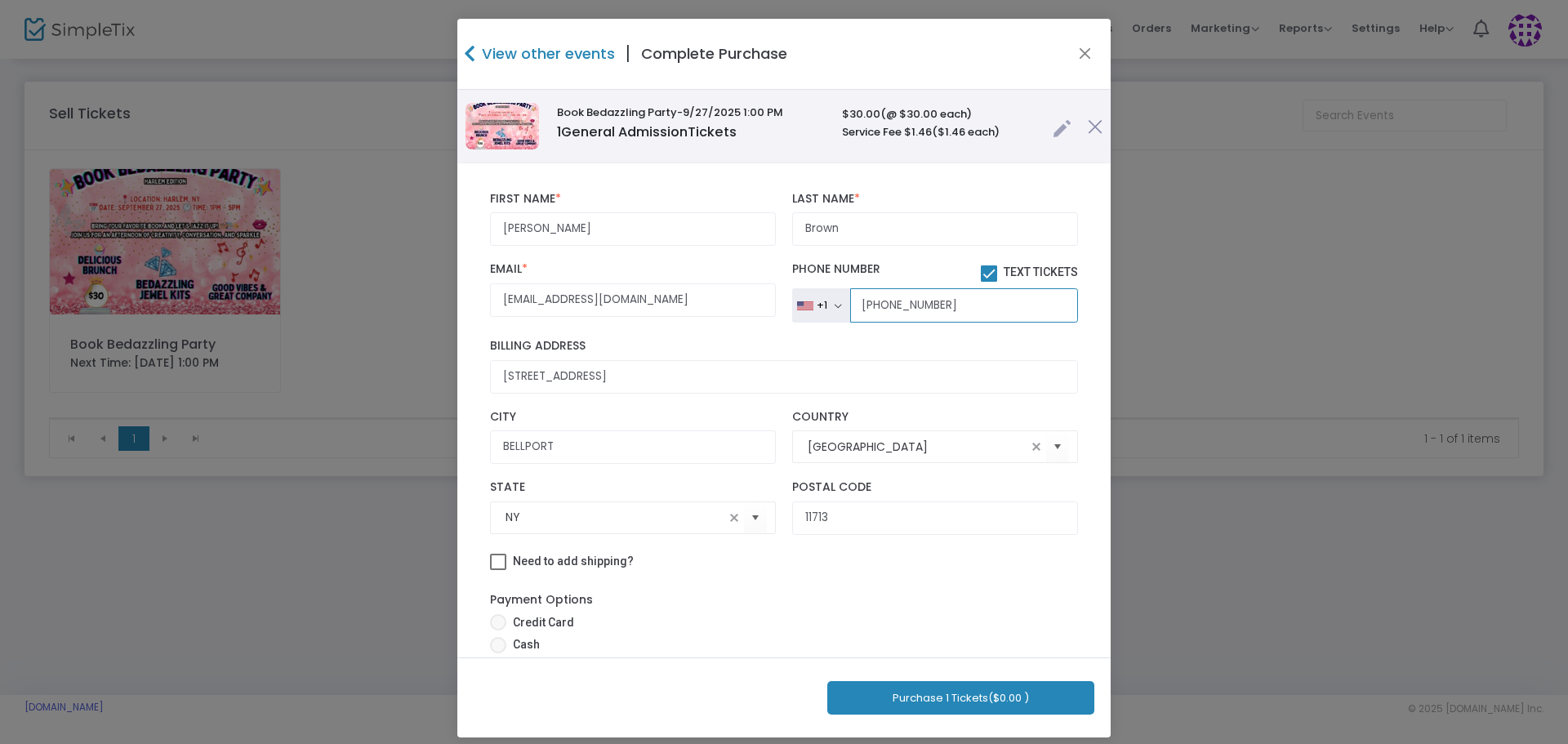
type input "(347) 703-9466"
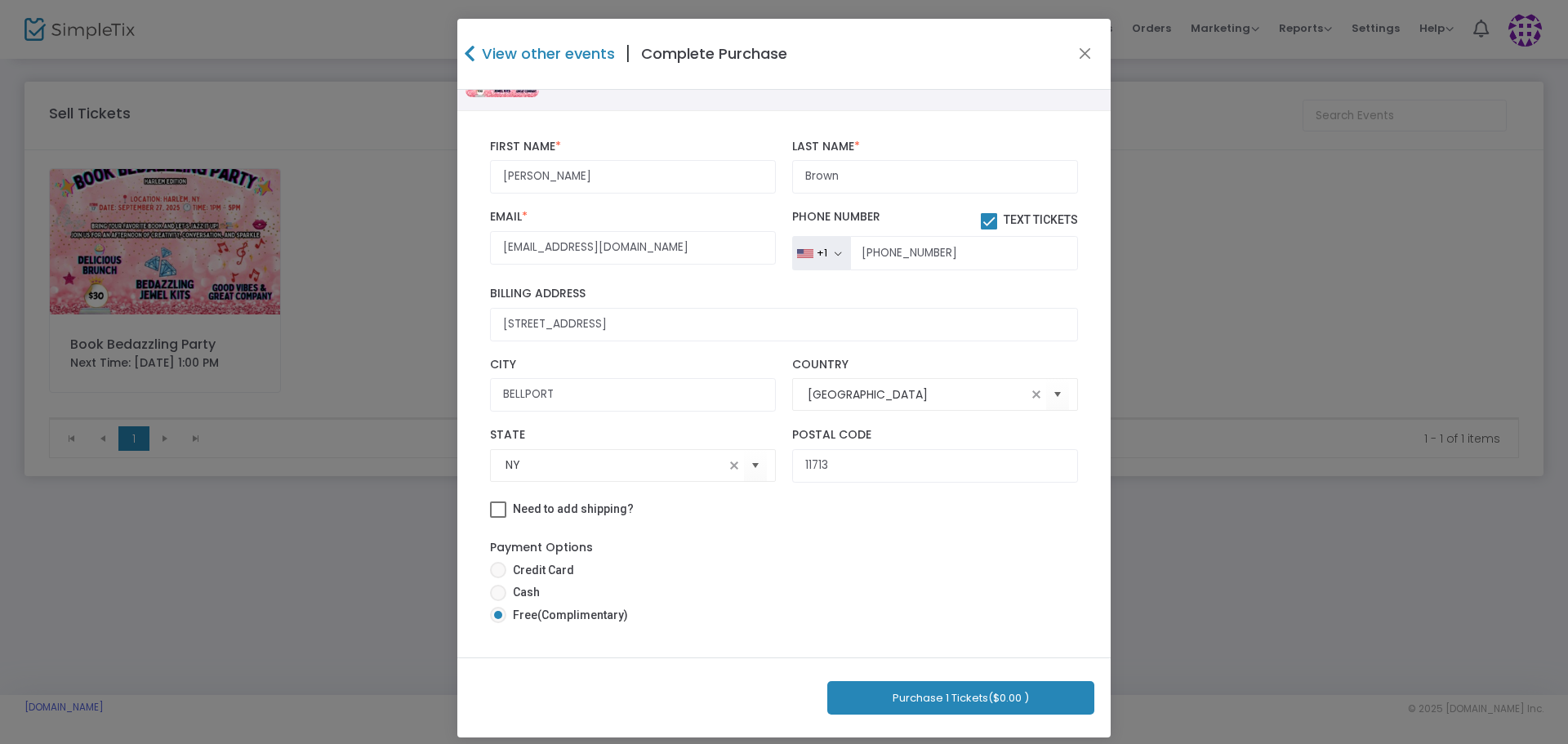
click at [1029, 699] on button "Purchase 1 Tickets ($0.00 )" at bounding box center [961, 698] width 267 height 33
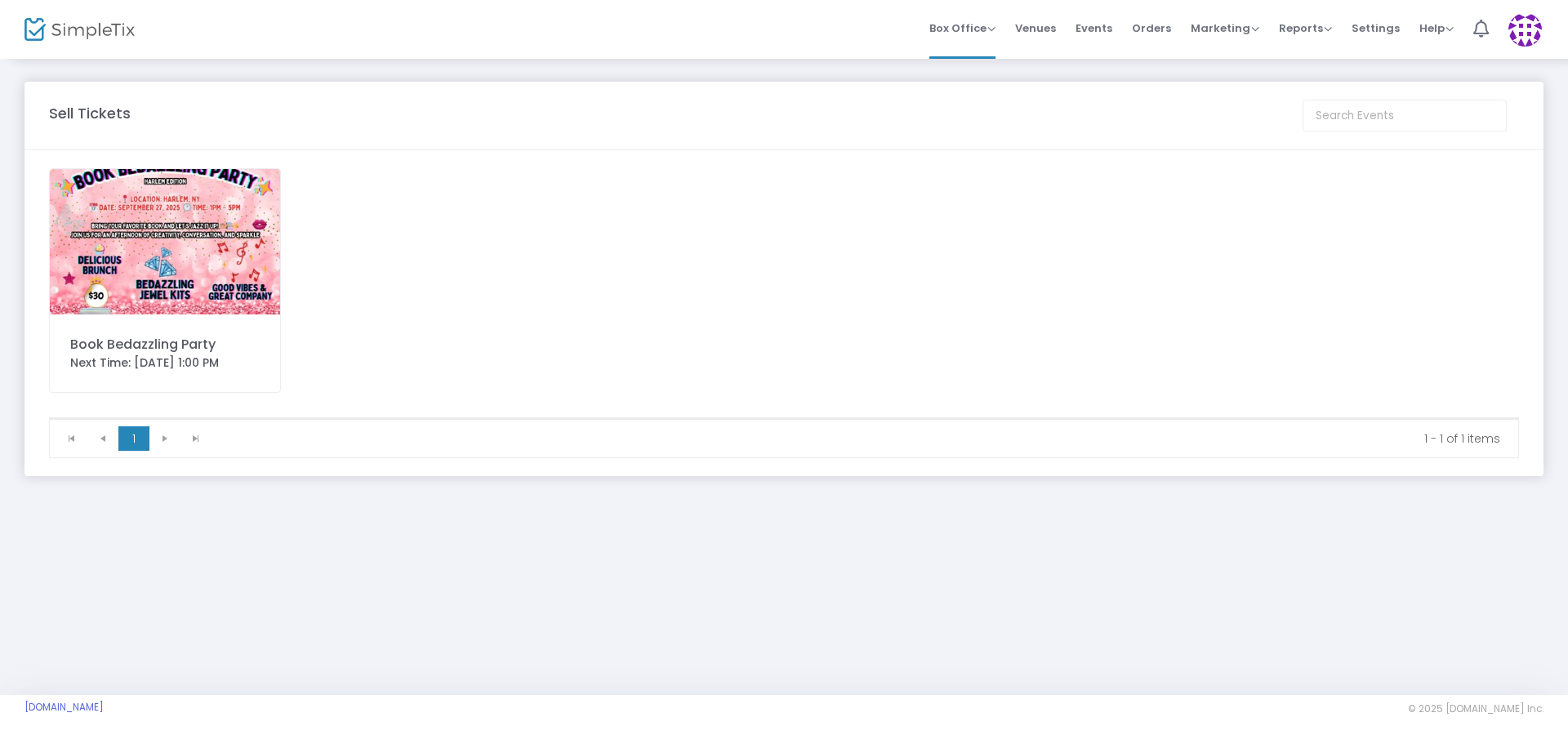
drag, startPoint x: 184, startPoint y: 236, endPoint x: 186, endPoint y: 251, distance: 15.1
click at [185, 236] on img at bounding box center [165, 241] width 230 height 145
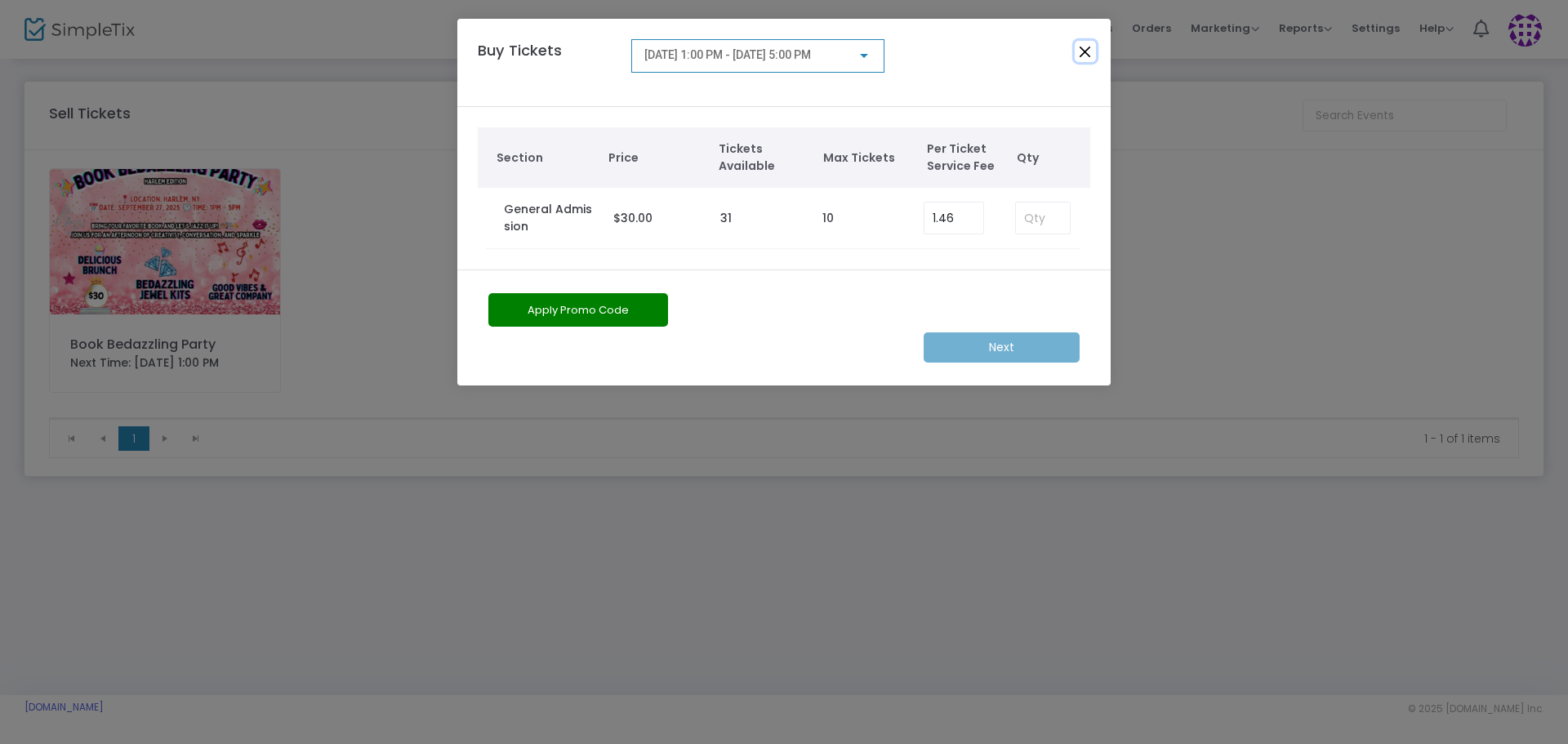
click at [1086, 51] on button "Close" at bounding box center [1085, 51] width 21 height 21
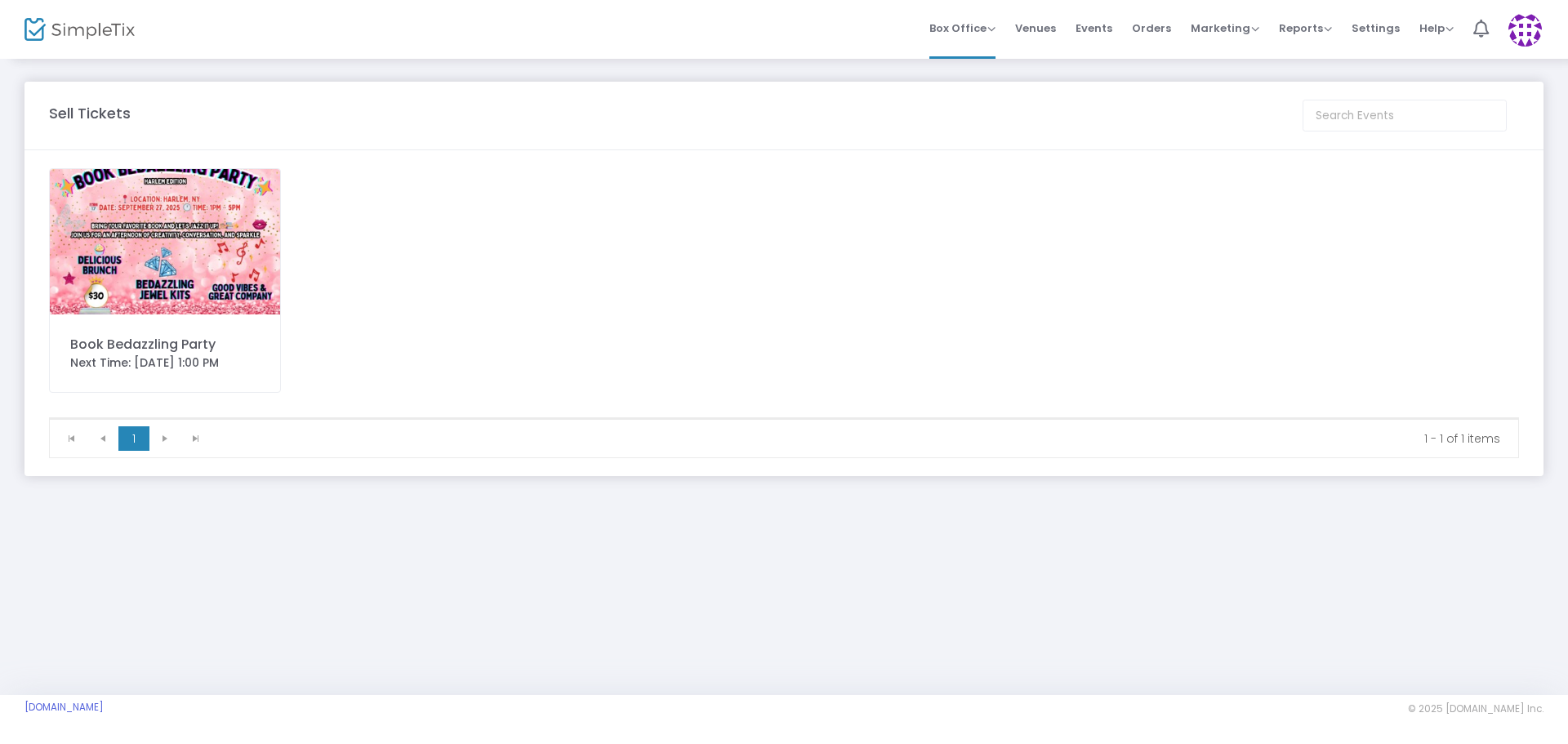
drag, startPoint x: 1148, startPoint y: 27, endPoint x: 266, endPoint y: 205, distance: 899.8
click at [1149, 27] on span "Orders" at bounding box center [1151, 28] width 39 height 42
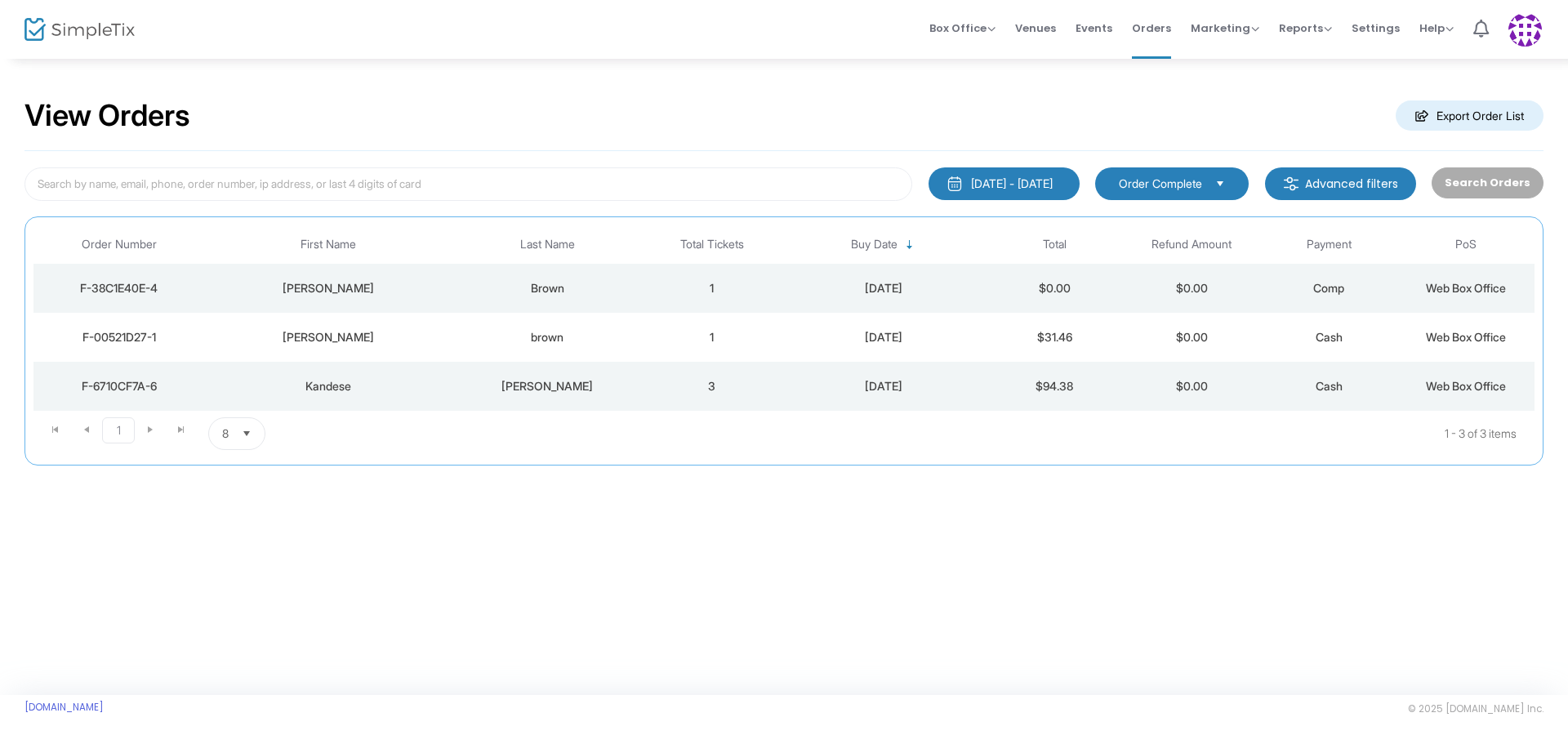
click at [1085, 281] on td "$0.00" at bounding box center [1055, 288] width 137 height 49
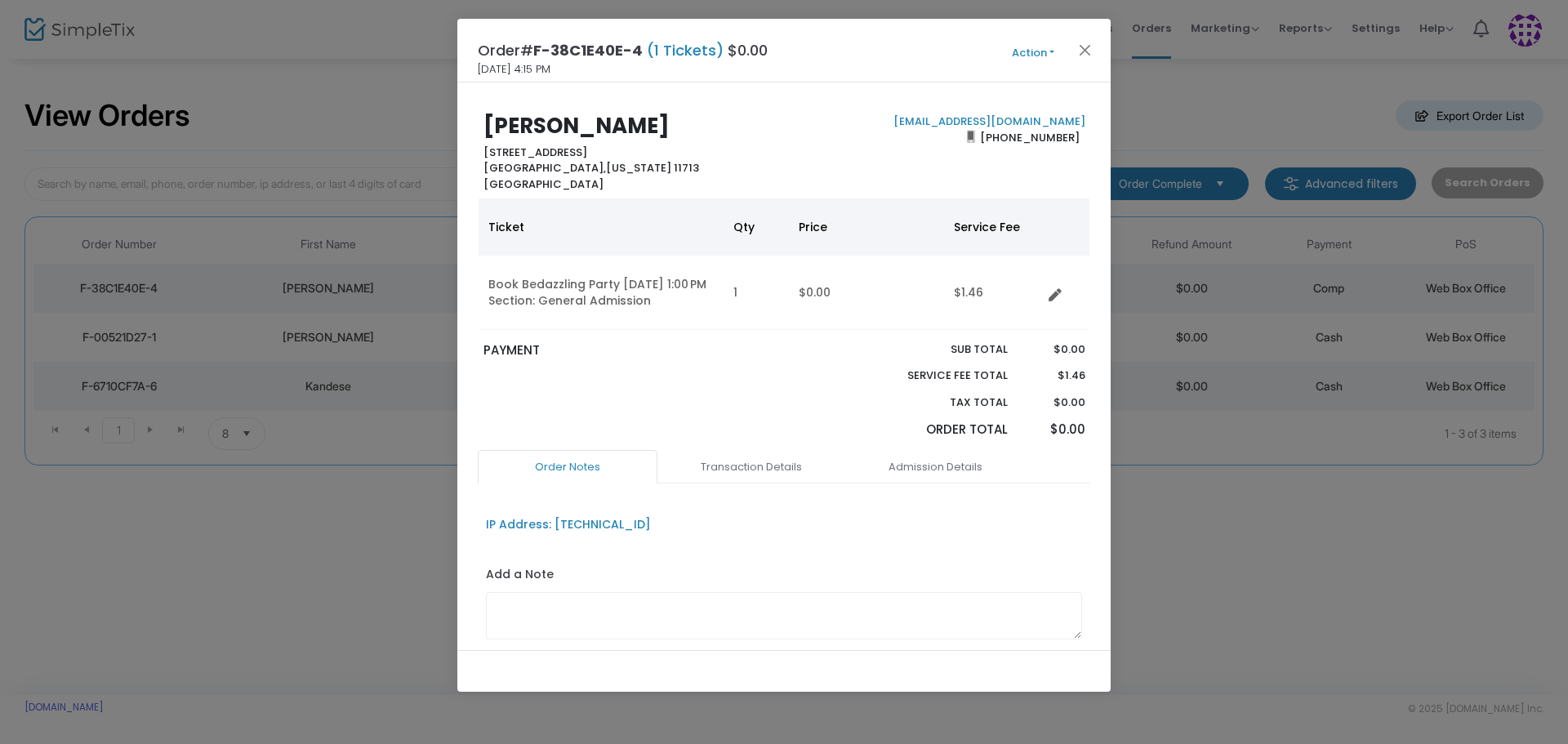
click at [1043, 47] on button "Action" at bounding box center [1032, 53] width 98 height 18
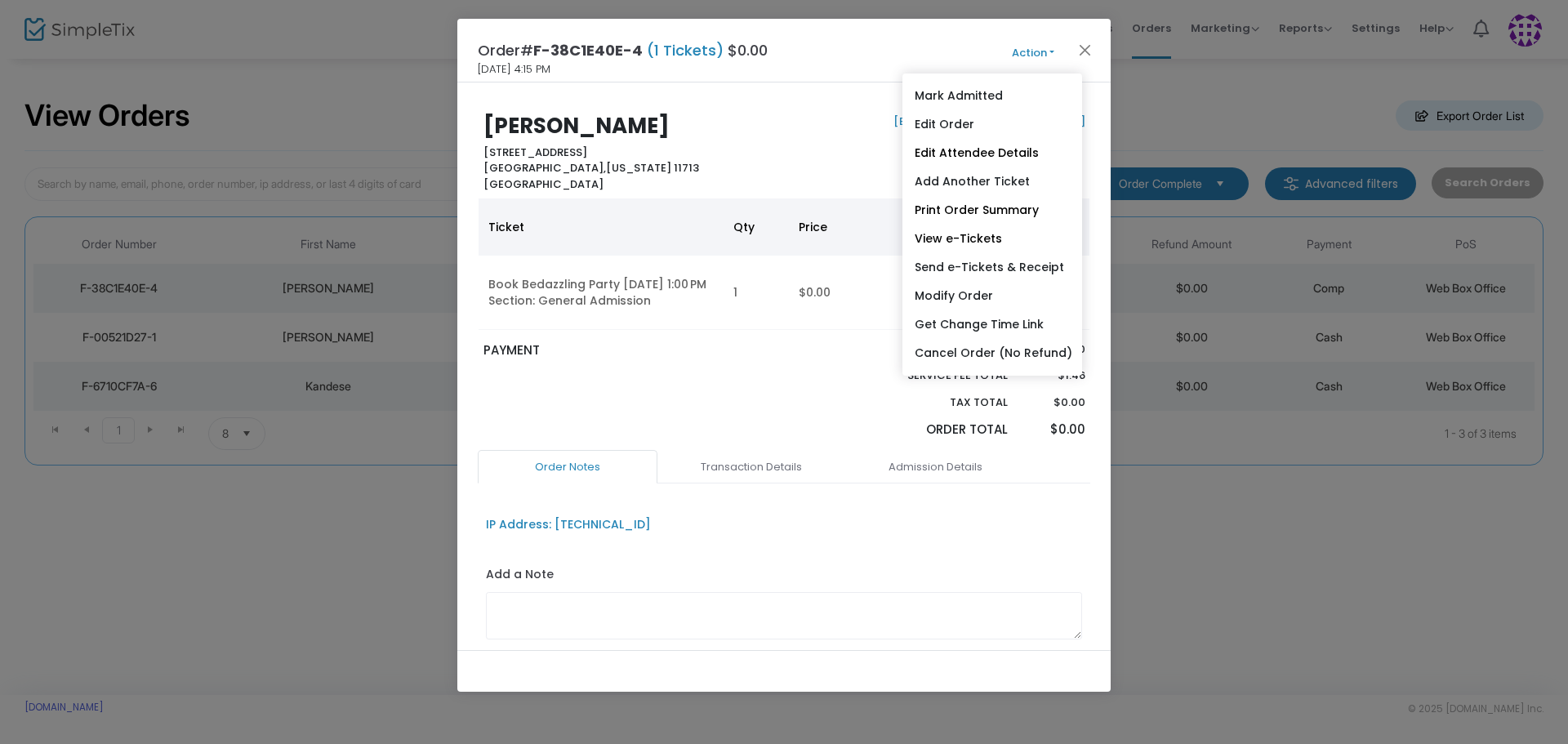
click at [970, 267] on link "Send e-Tickets & Receipt" at bounding box center [993, 267] width 180 height 28
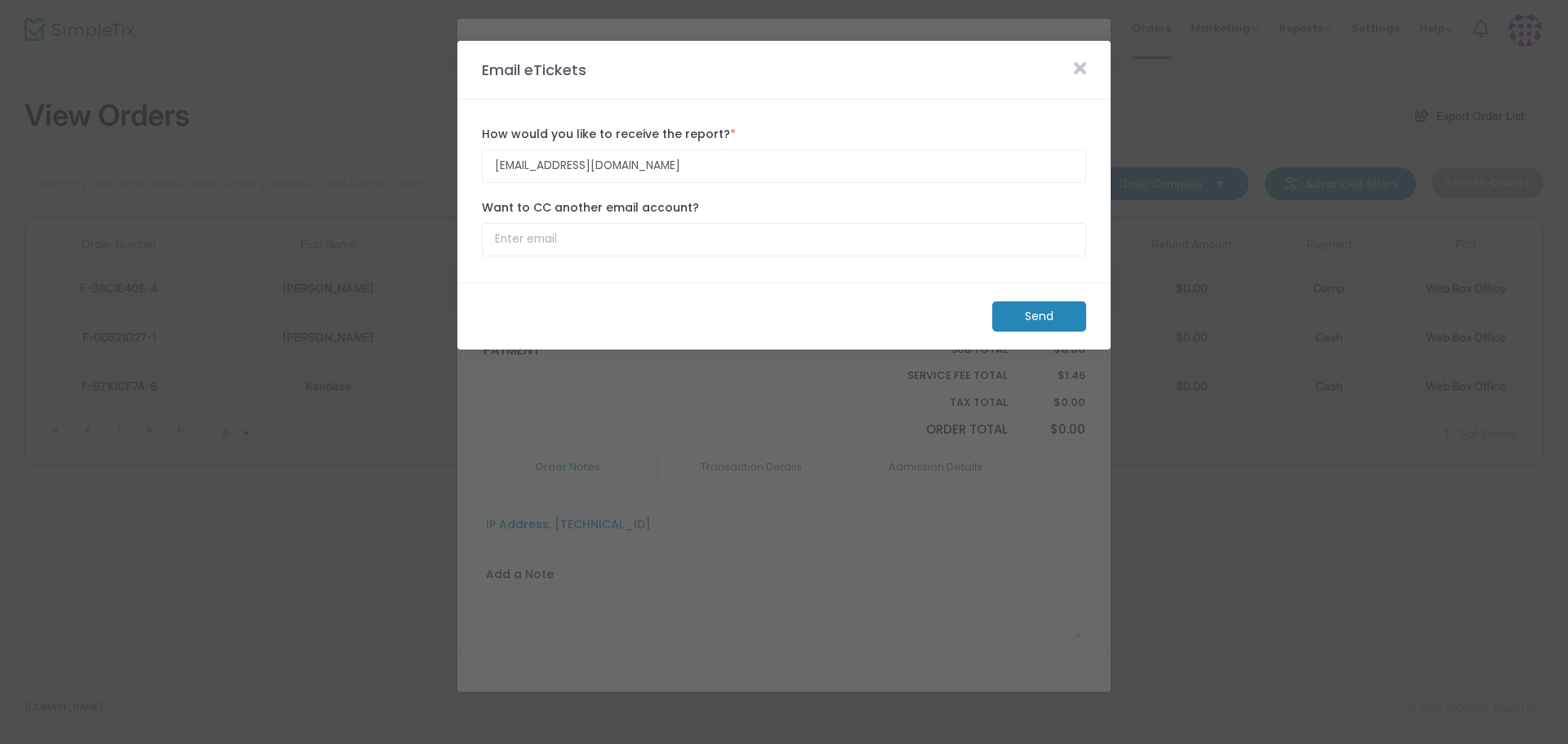
drag, startPoint x: 1037, startPoint y: 321, endPoint x: 1008, endPoint y: 324, distance: 29.2
click at [1041, 321] on m-button "Send" at bounding box center [1039, 317] width 94 height 30
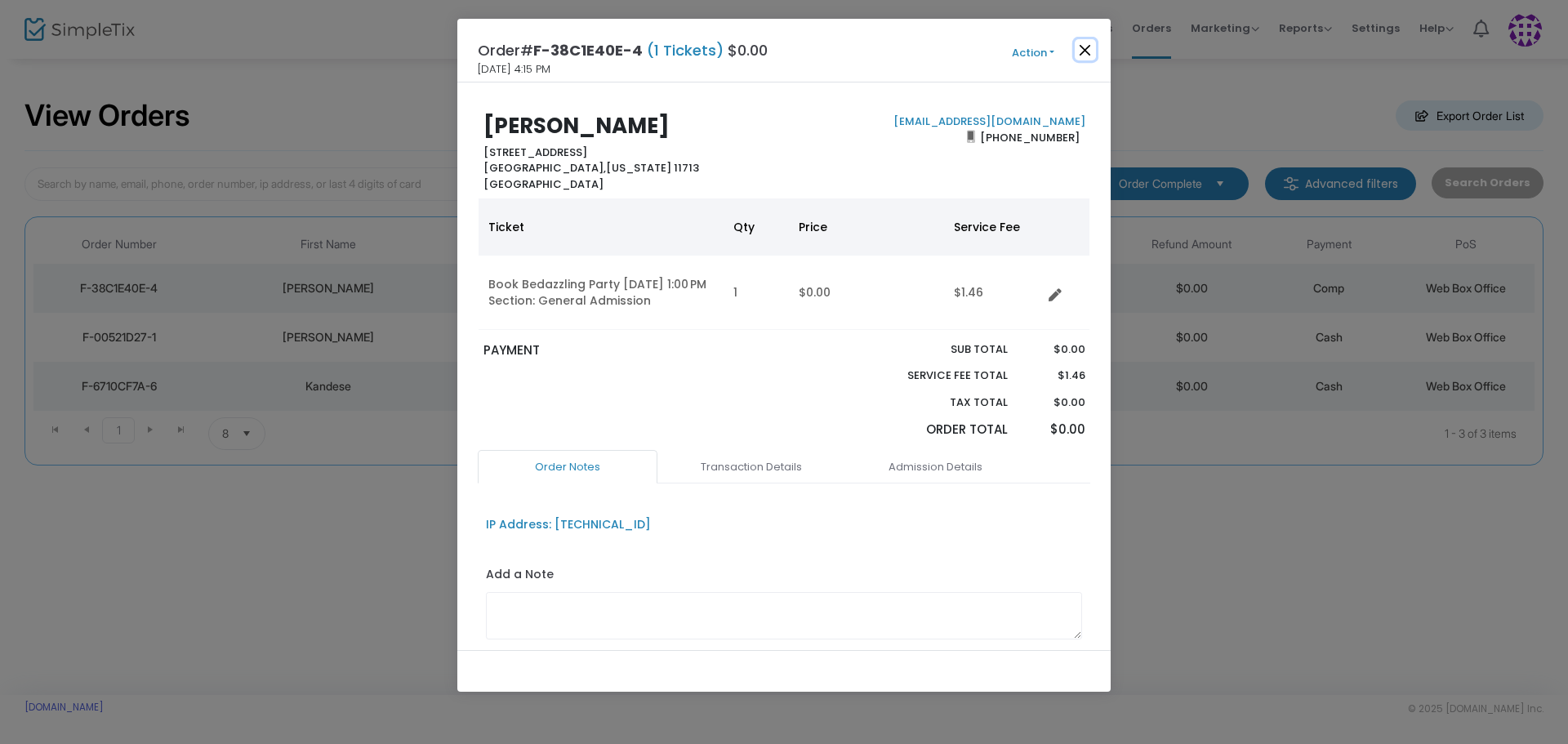
click at [1080, 46] on button "Close" at bounding box center [1085, 49] width 21 height 21
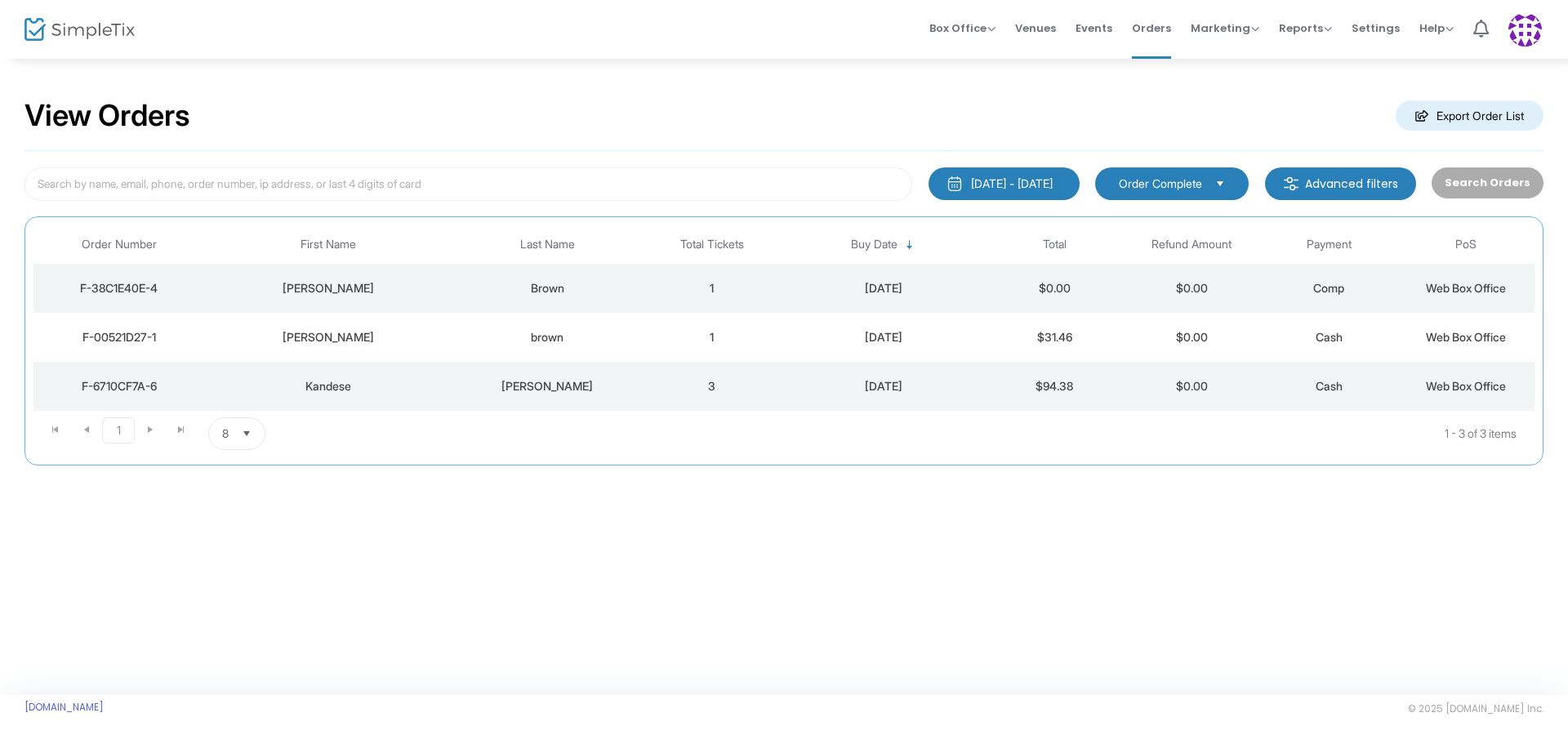
click at [1000, 327] on td "$31.46" at bounding box center [1055, 337] width 137 height 49
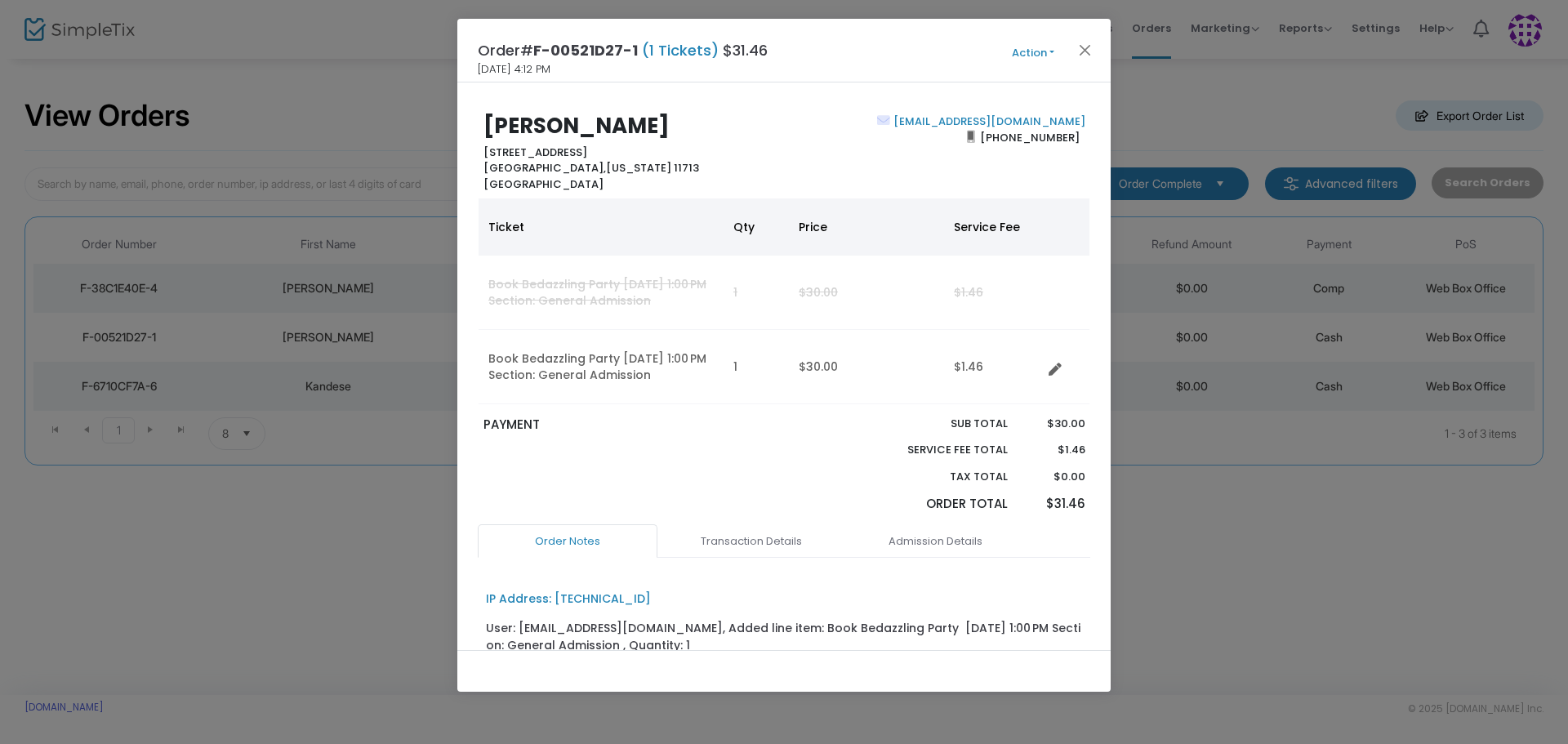
click at [1035, 50] on button "Action" at bounding box center [1032, 53] width 98 height 18
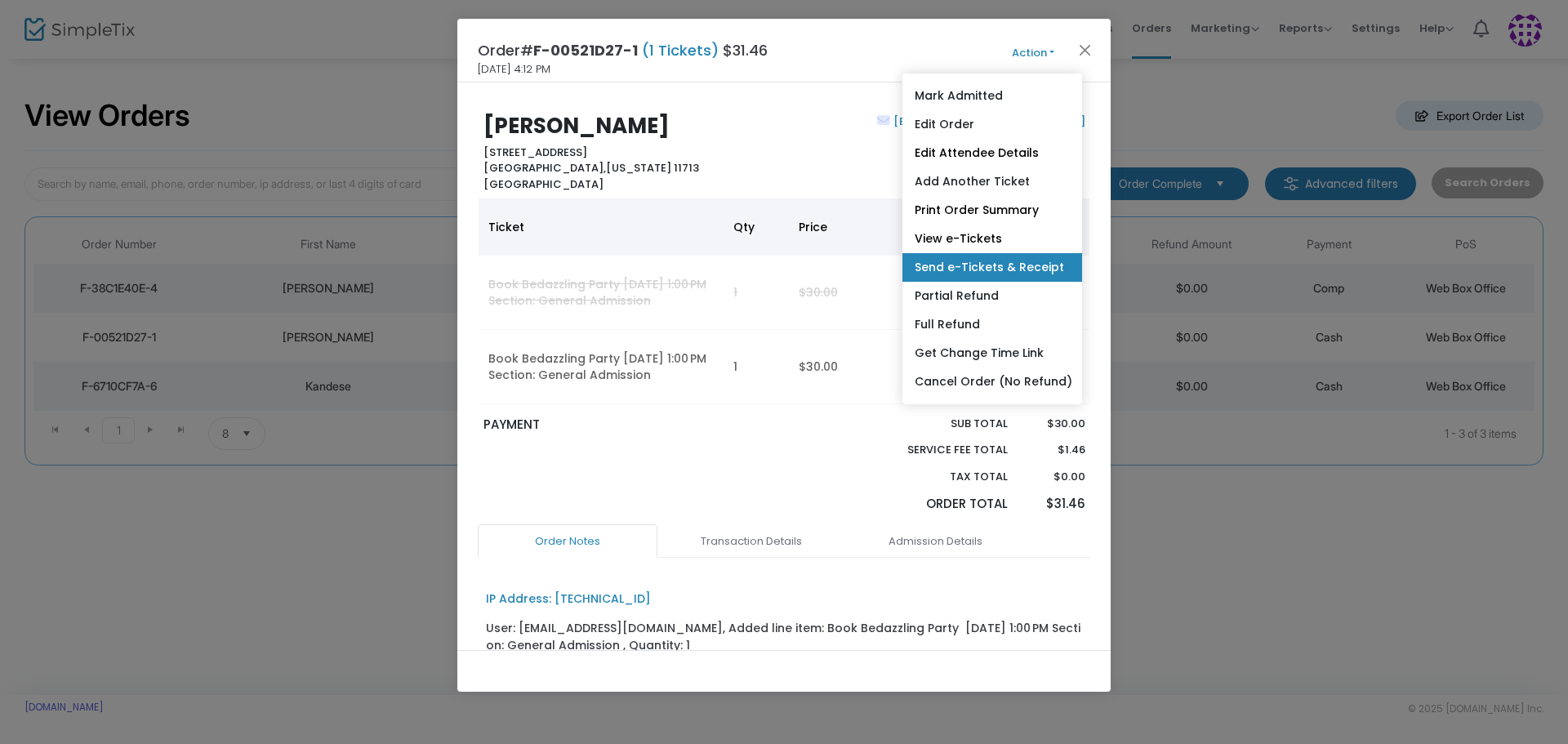
click at [978, 271] on link "Send e-Tickets & Receipt" at bounding box center [993, 267] width 180 height 28
type input "Thelmab860624@aol.com"
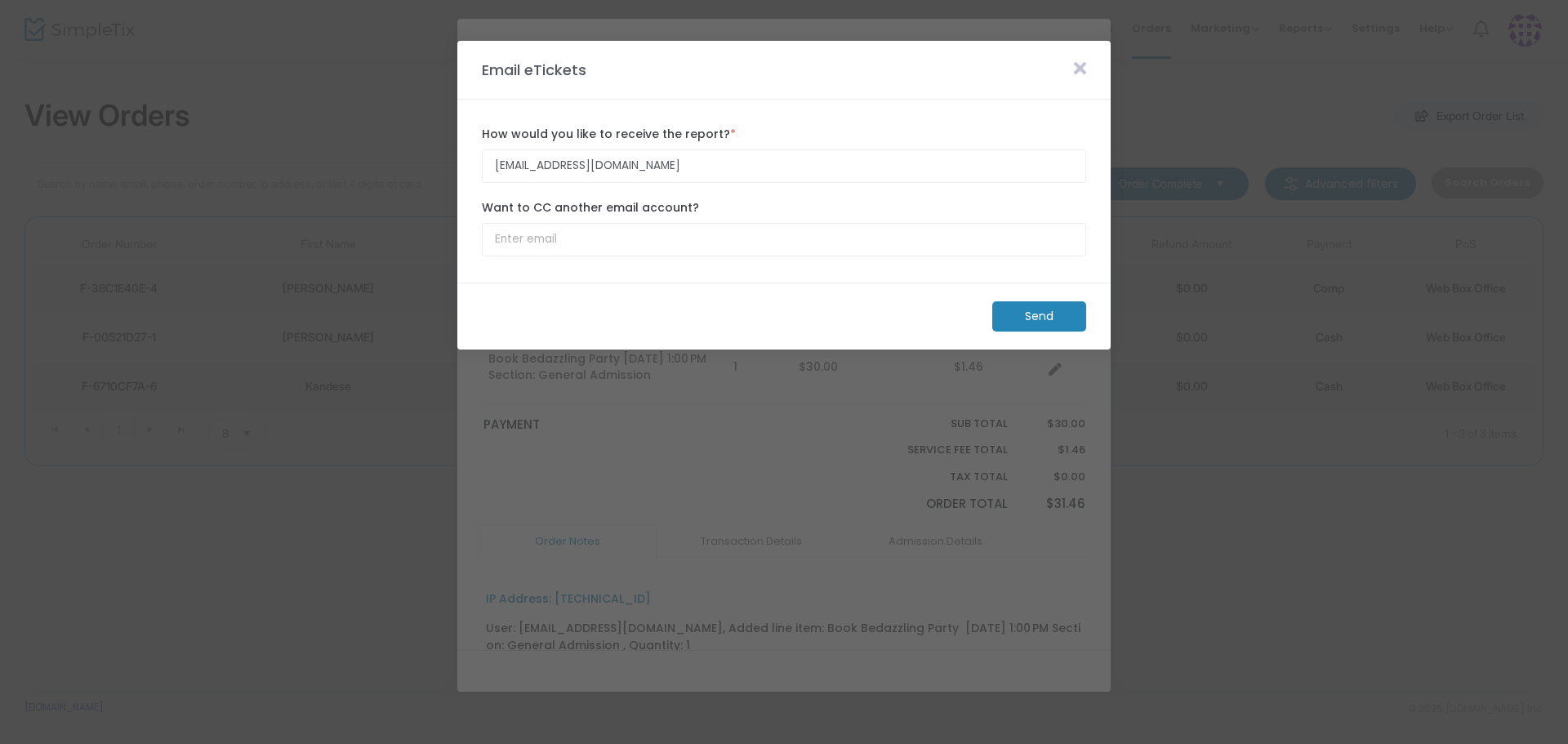
click at [1053, 316] on m-button "Send" at bounding box center [1039, 317] width 94 height 30
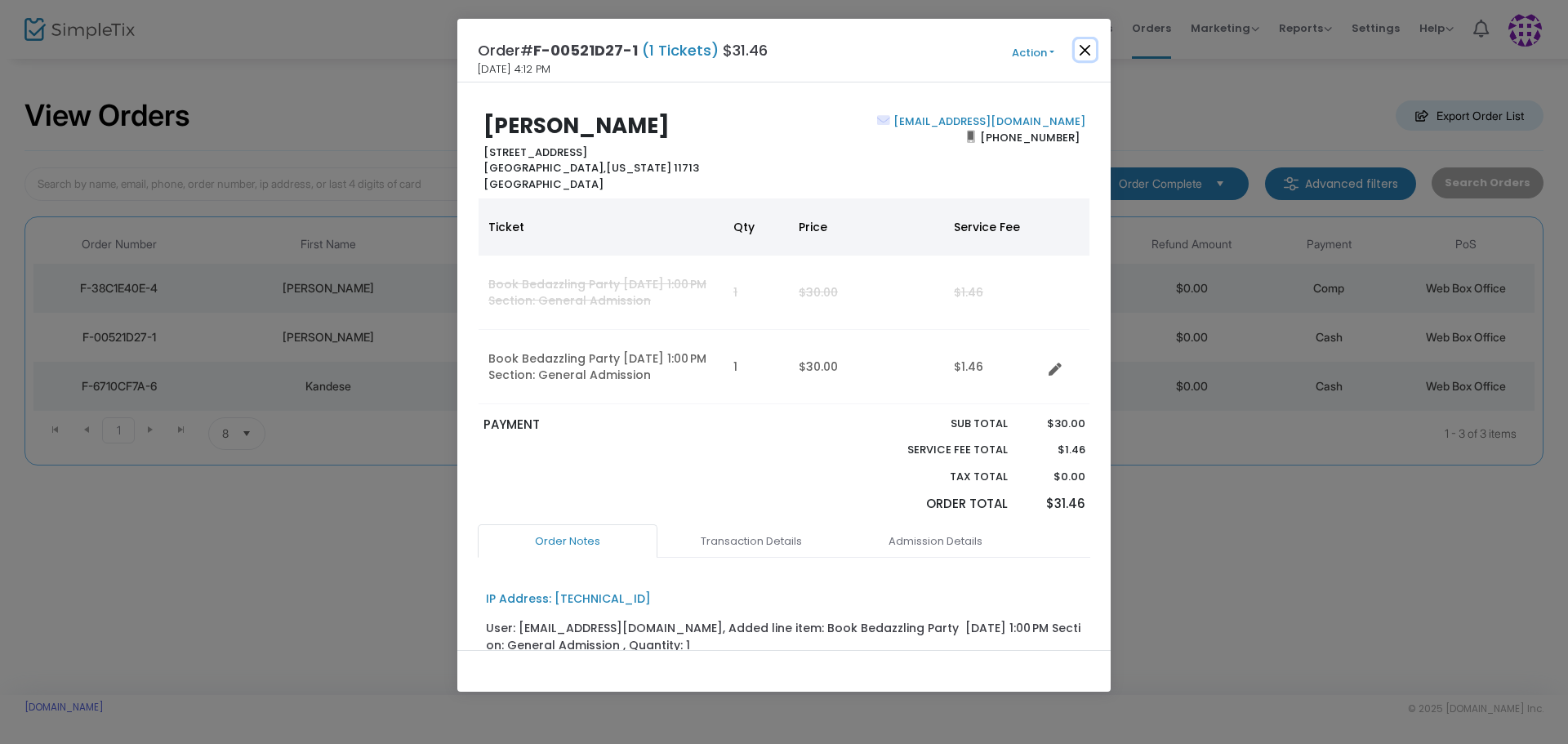
click at [1091, 48] on button "Close" at bounding box center [1085, 49] width 21 height 21
